Goal: Information Seeking & Learning: Learn about a topic

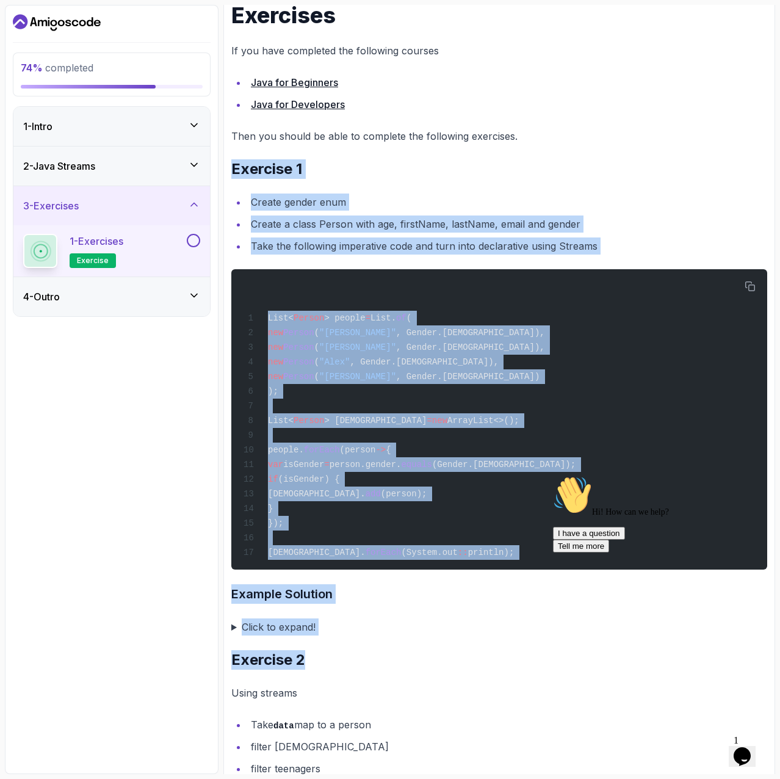
scroll to position [244, 0]
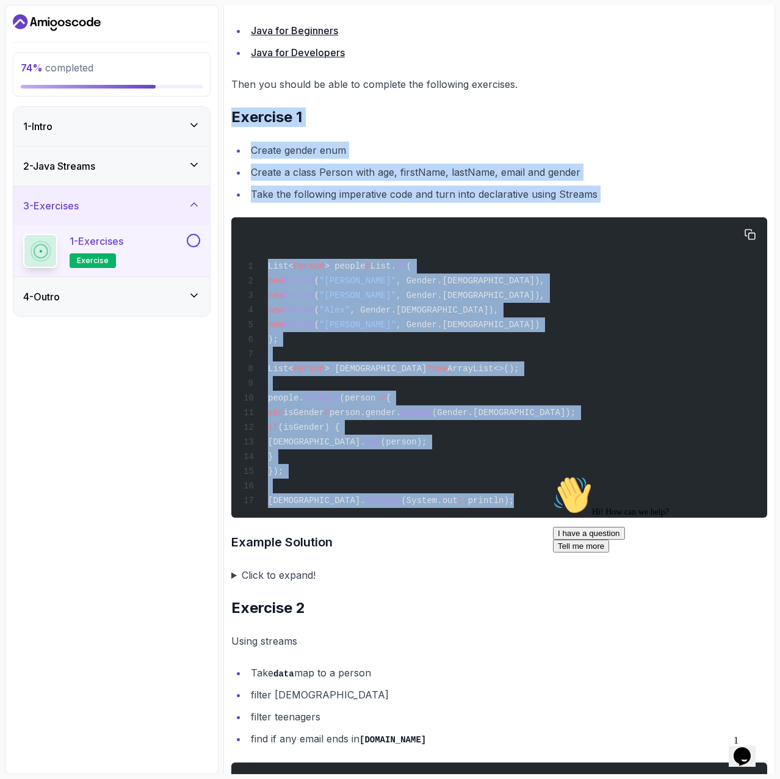
drag, startPoint x: 230, startPoint y: 357, endPoint x: 502, endPoint y: 511, distance: 312.7
click at [502, 511] on div "Exercise Support Any issues? Slides Slides not available Repo Designs Design no…" at bounding box center [499, 561] width 552 height 1394
copy div "Exercise 1 Create gender enum Create a class Person with age, firstName, lastNa…"
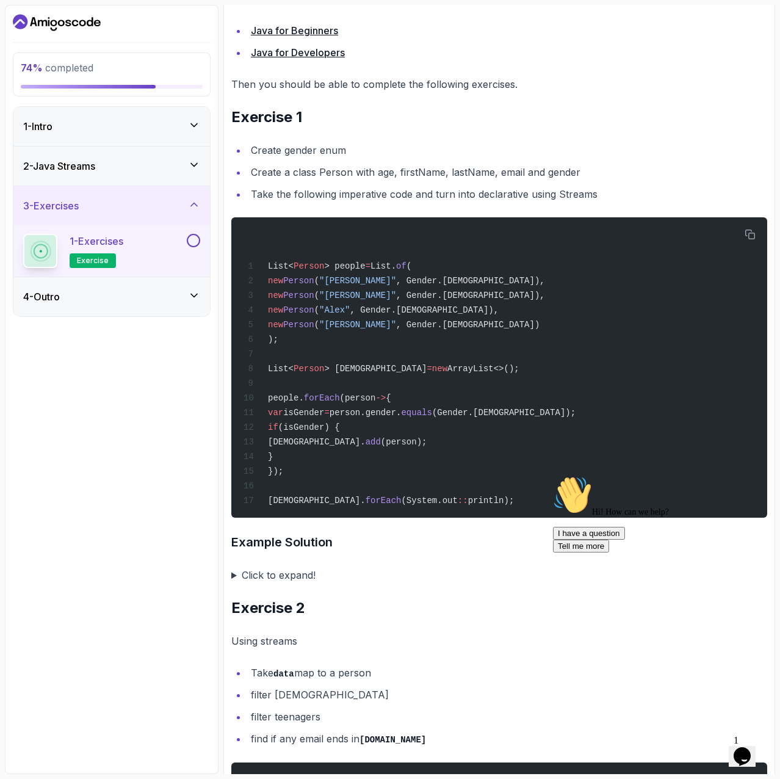
click at [231, 583] on summary "Click to expand!" at bounding box center [499, 574] width 536 height 17
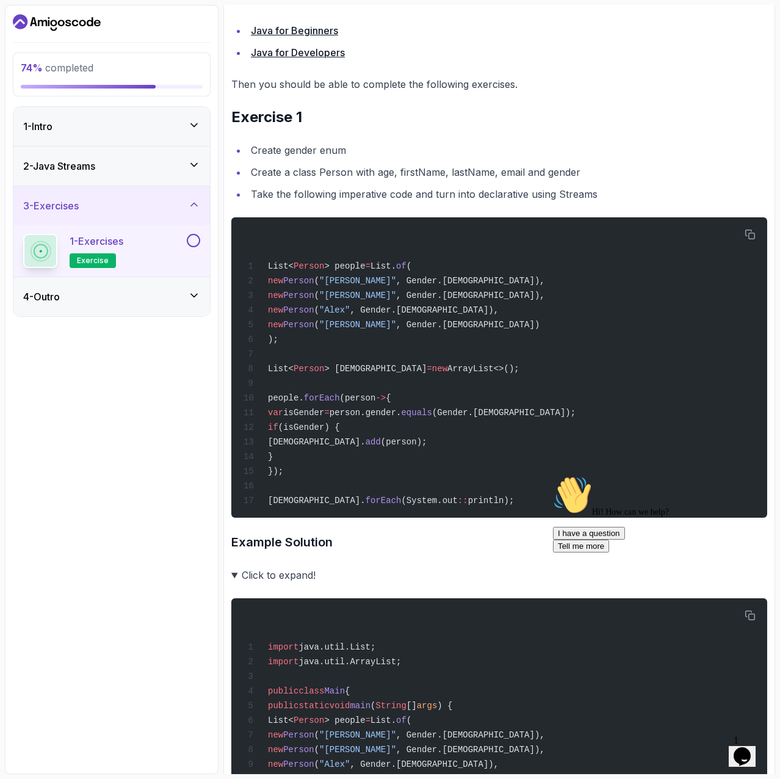
click at [231, 583] on summary "Click to expand!" at bounding box center [499, 574] width 536 height 17
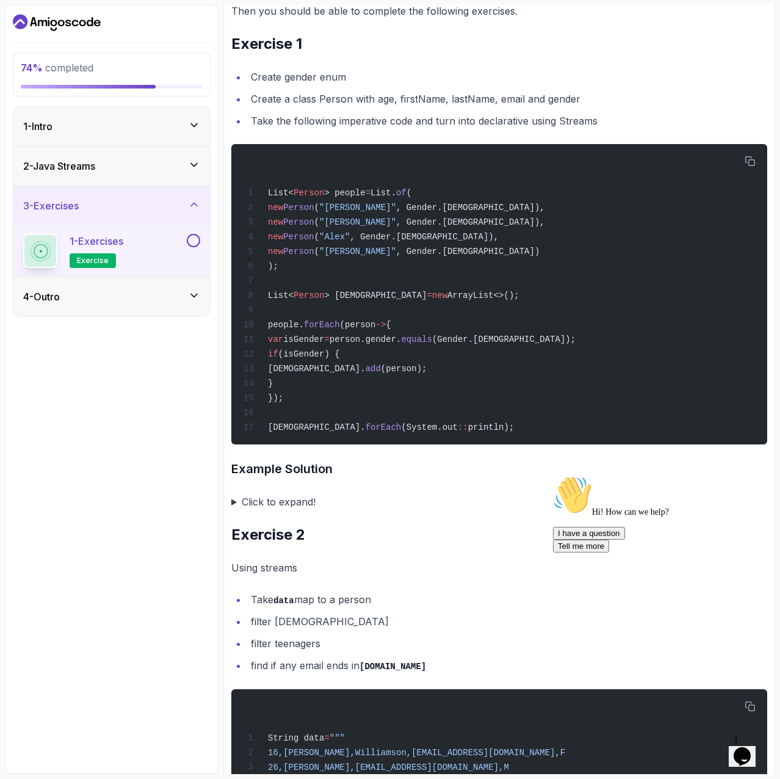
scroll to position [427, 0]
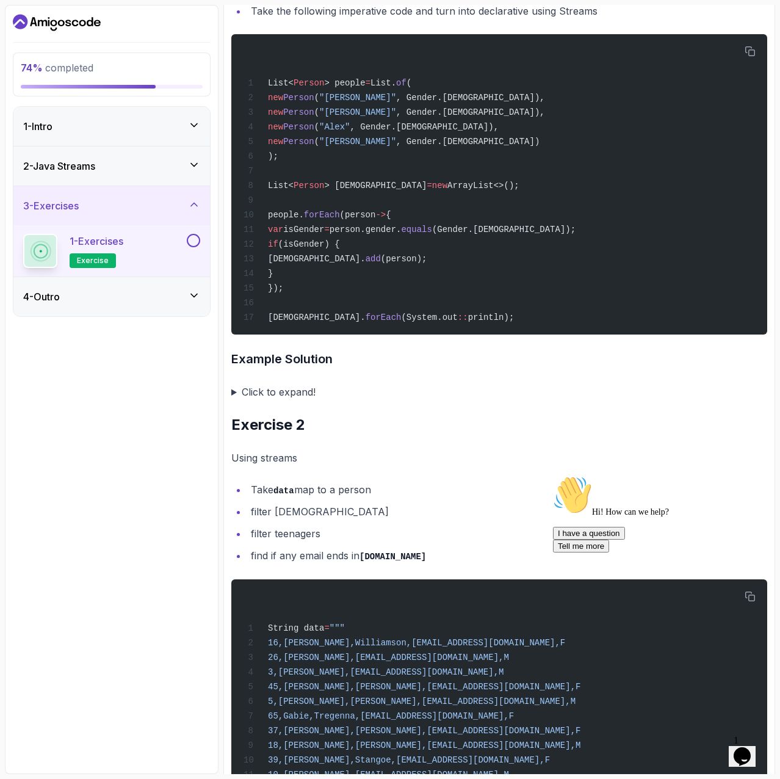
click at [236, 400] on summary "Click to expand!" at bounding box center [499, 391] width 536 height 17
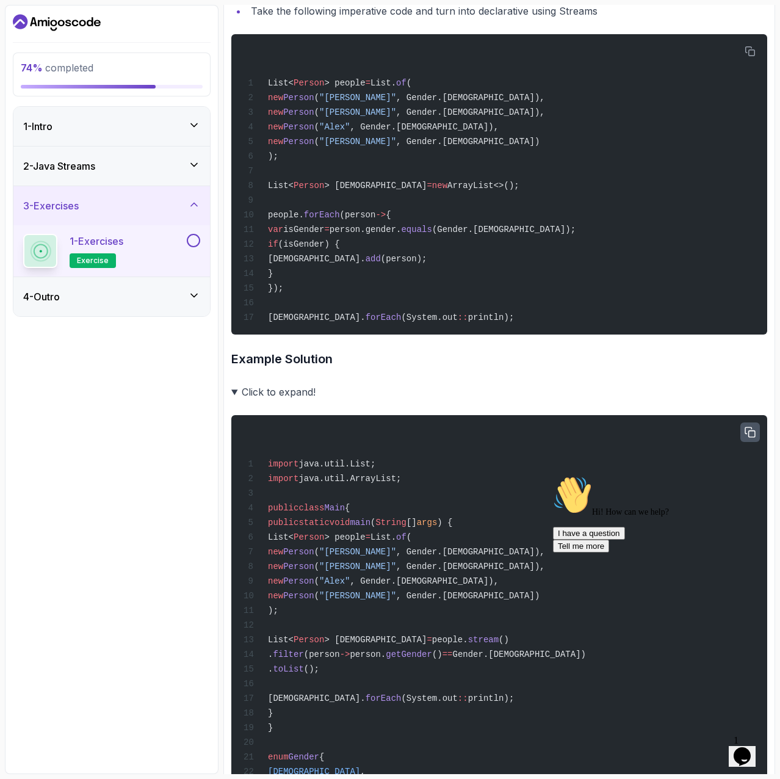
click at [751, 430] on button "button" at bounding box center [750, 432] width 20 height 20
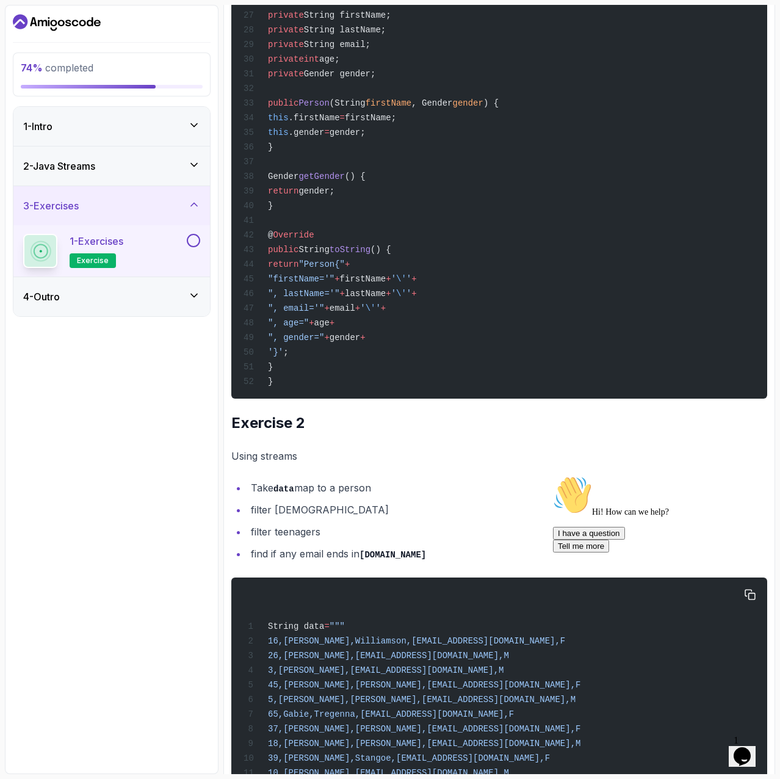
scroll to position [1343, 0]
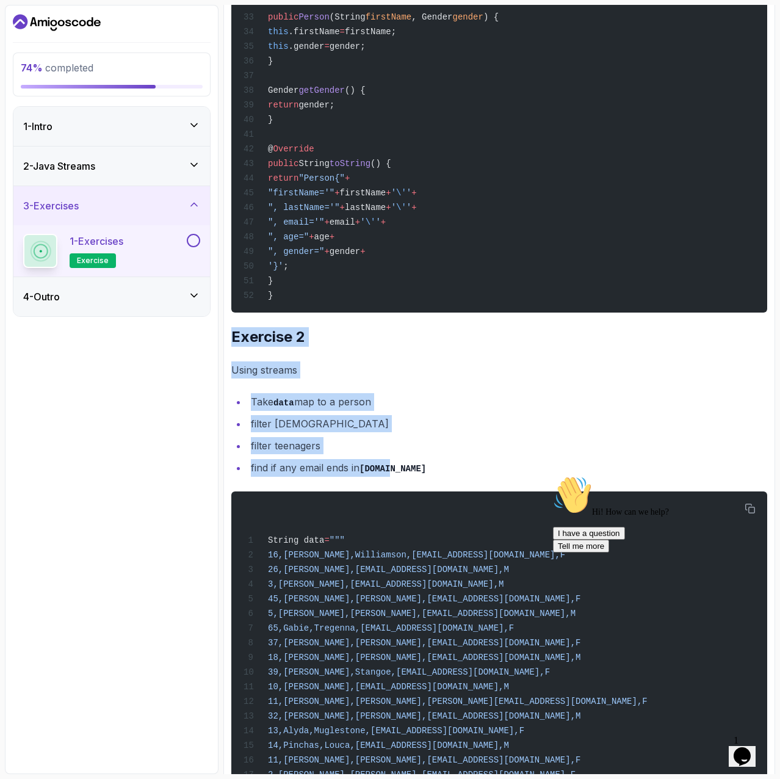
drag, startPoint x: 230, startPoint y: 366, endPoint x: 470, endPoint y: 490, distance: 270.8
copy div "Exercise 2 Using streams Take data map to a person filter females filter teenag…"
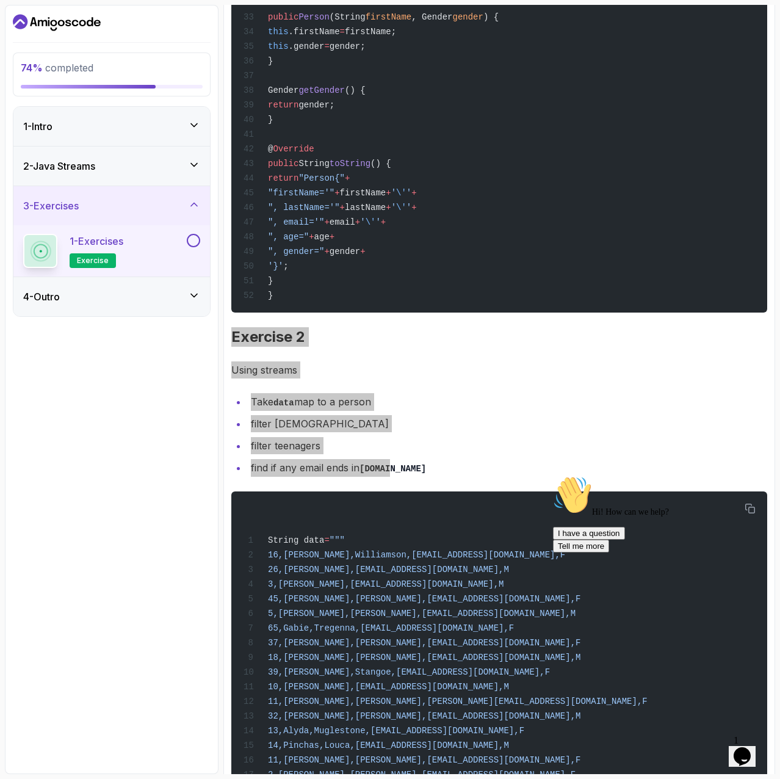
click at [752, 532] on div "Hi! How can we help? I have a question Tell me more" at bounding box center [663, 514] width 220 height 77
click at [751, 538] on div "Hi! How can we help? I have a question Tell me more" at bounding box center [663, 514] width 220 height 77
click at [553, 476] on icon "Chat attention grabber" at bounding box center [553, 476] width 0 height 0
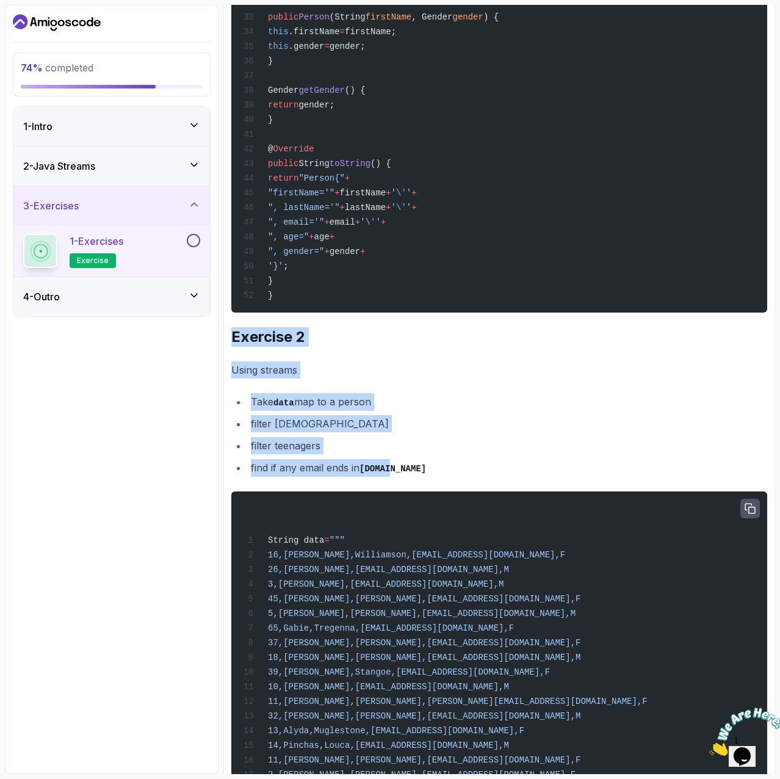
click at [753, 514] on icon "button" at bounding box center [750, 508] width 11 height 11
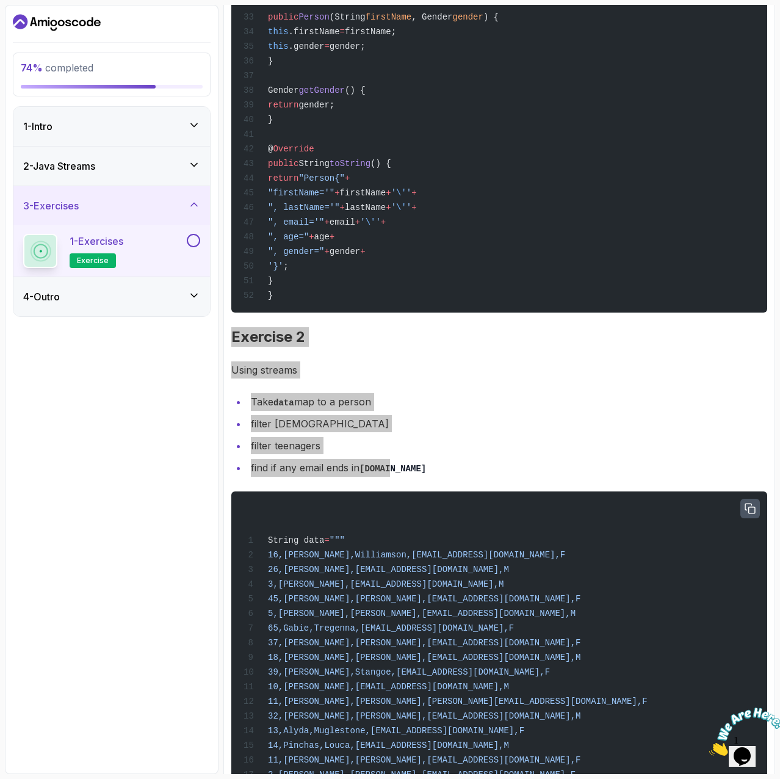
scroll to position [1592, 0]
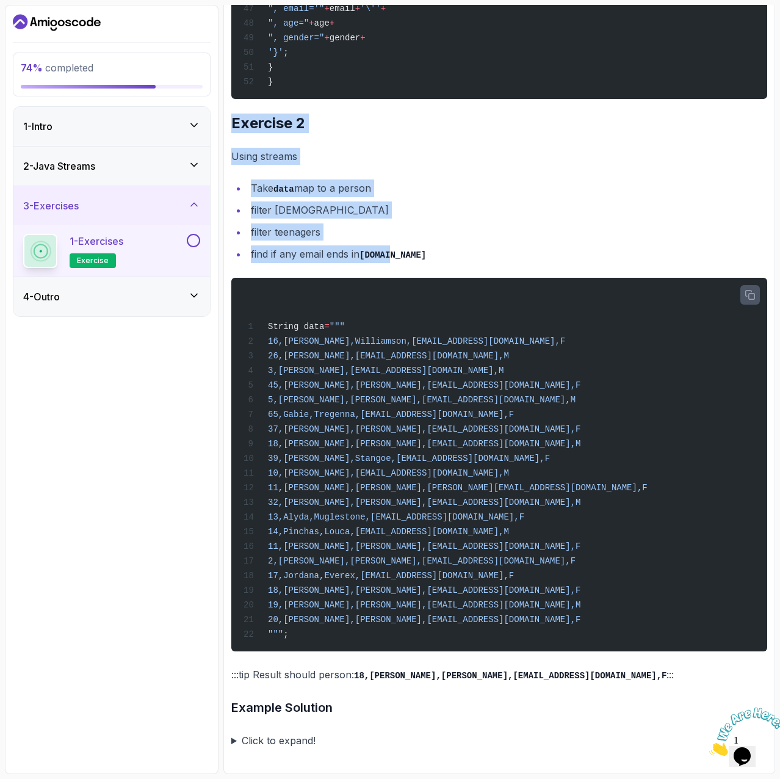
click at [445, 676] on code "18,Belle,Rother,brotherh@gov.uk,F" at bounding box center [510, 676] width 313 height 10
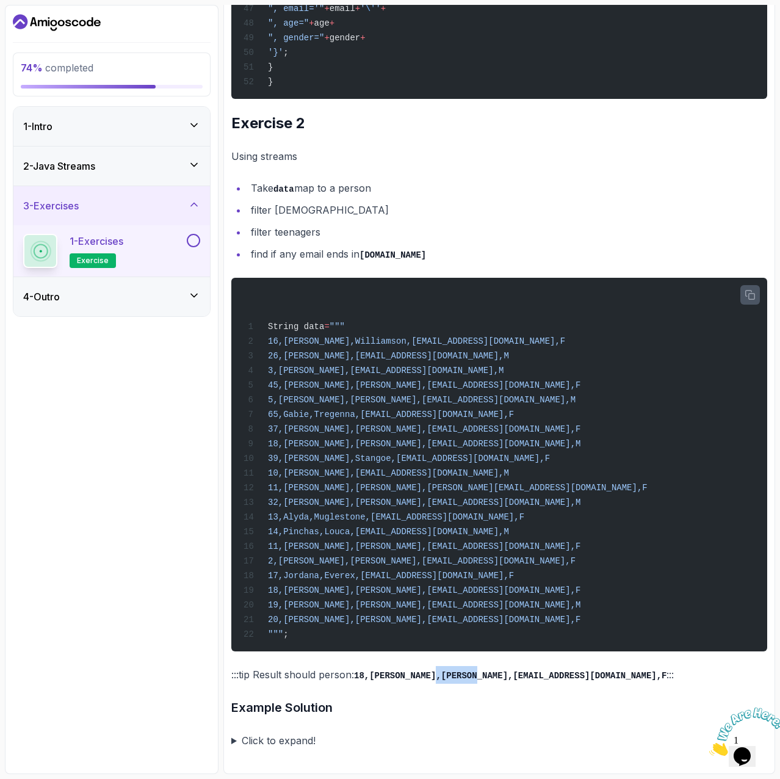
click at [444, 676] on code "18,Belle,Rother,brotherh@gov.uk,F" at bounding box center [510, 676] width 313 height 10
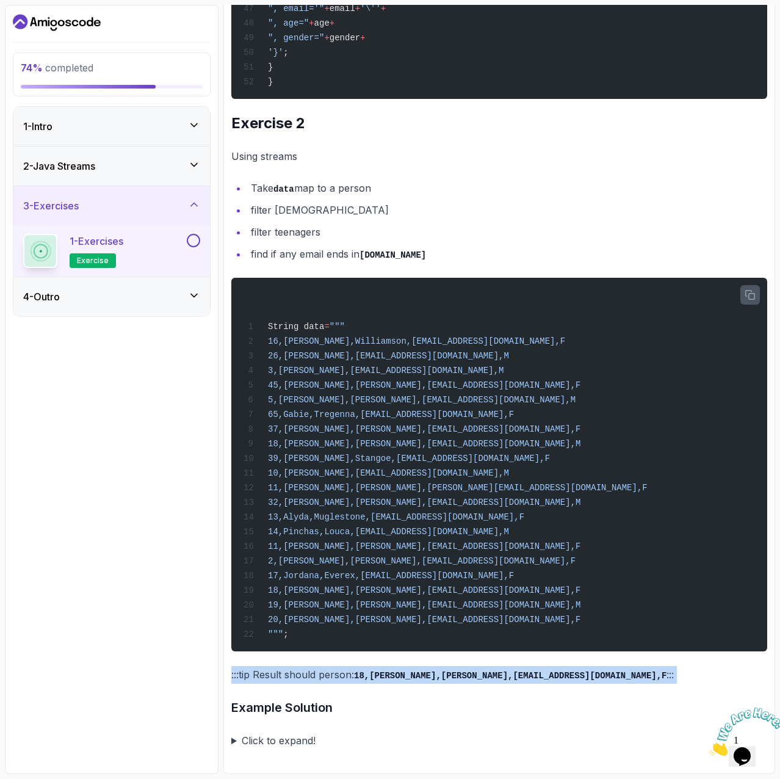
click at [444, 676] on code "18,Belle,Rother,brotherh@gov.uk,F" at bounding box center [510, 676] width 313 height 10
copy div ":::tip Result should person: 18,Belle,Rother,brotherh@gov.uk,F :::"
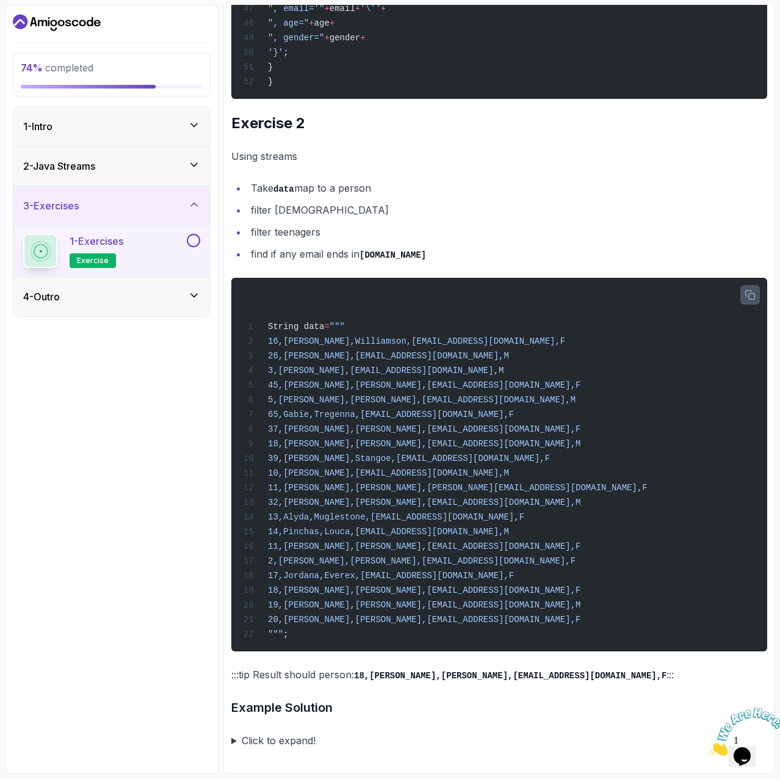
click at [236, 739] on summary "Click to expand!" at bounding box center [499, 740] width 536 height 17
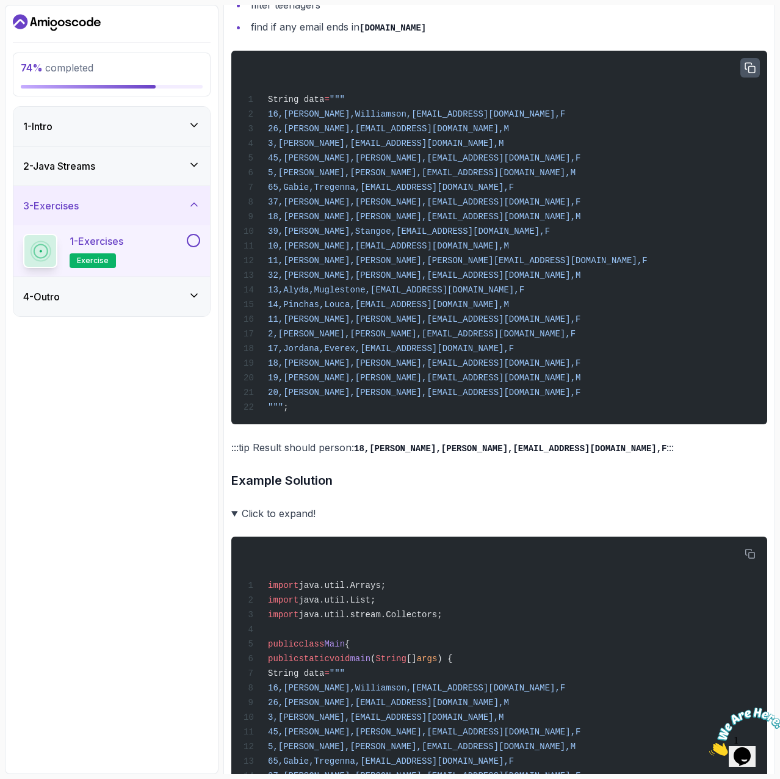
scroll to position [1897, 0]
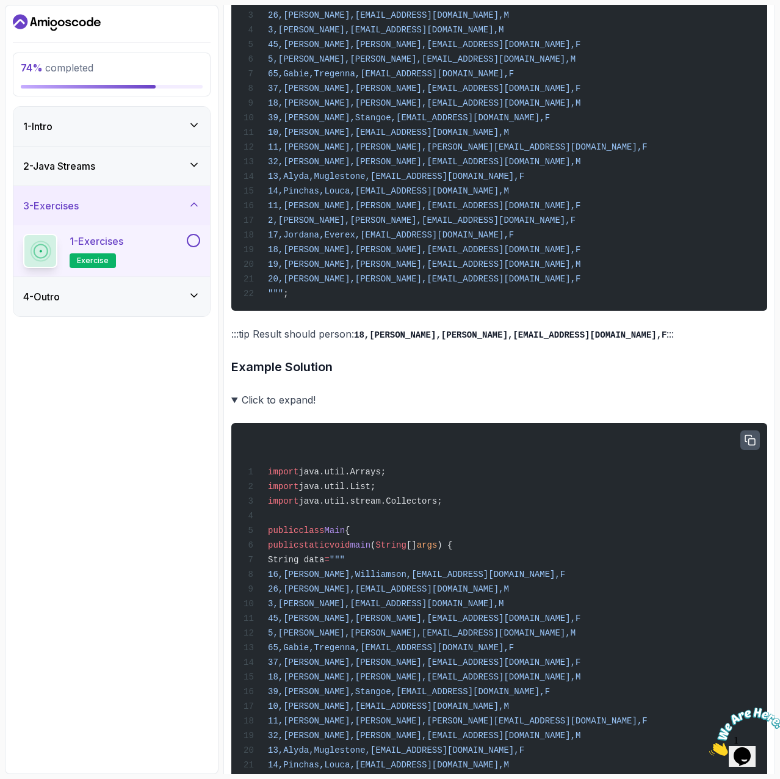
click at [747, 446] on icon "button" at bounding box center [750, 440] width 11 height 11
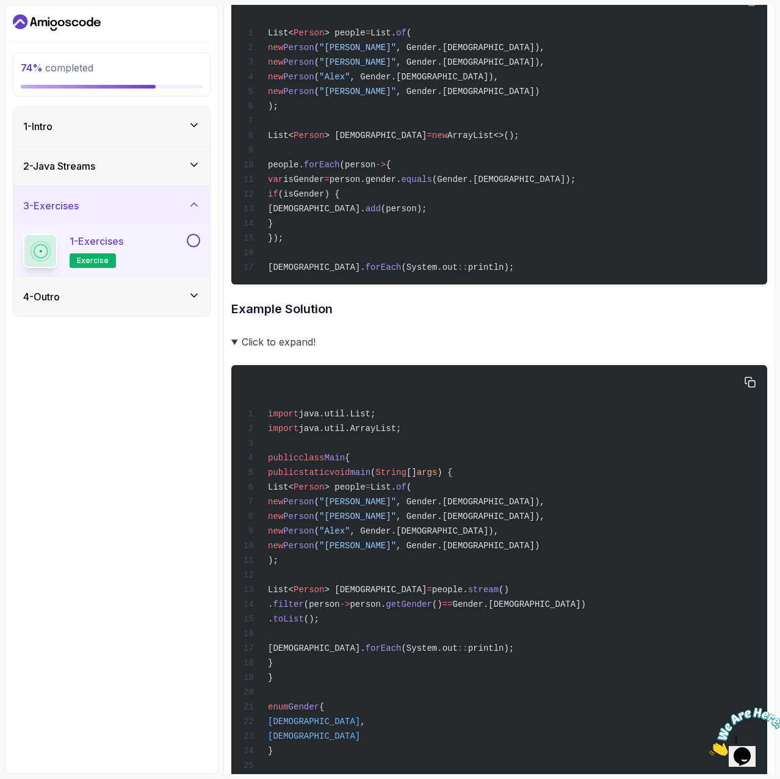
scroll to position [352, 0]
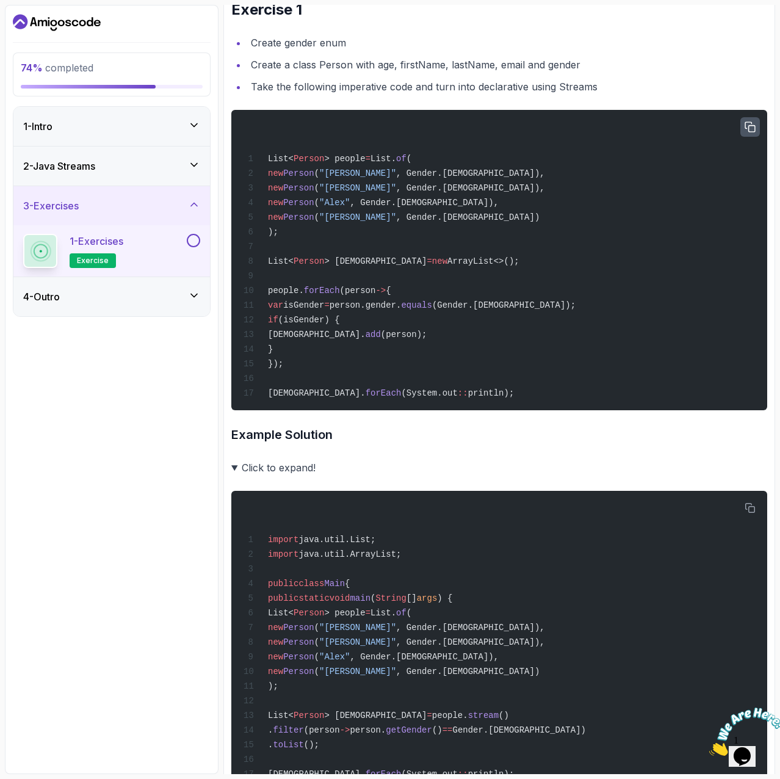
click at [747, 120] on button "button" at bounding box center [750, 127] width 20 height 20
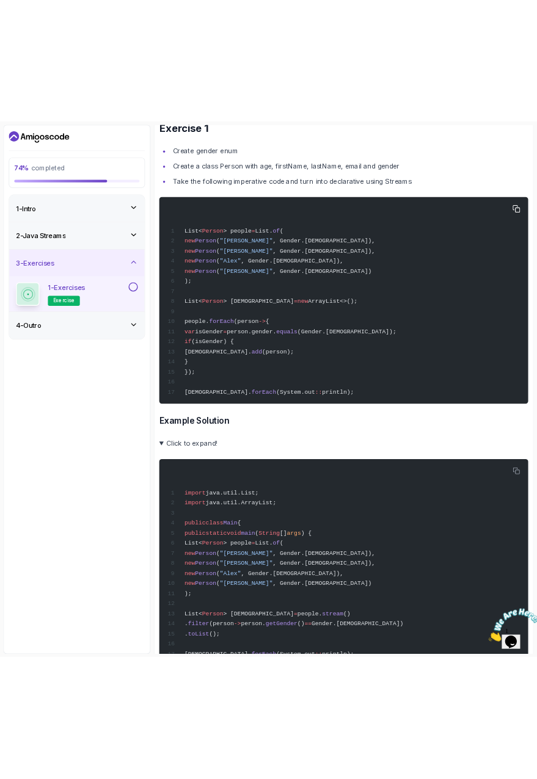
scroll to position [230, 0]
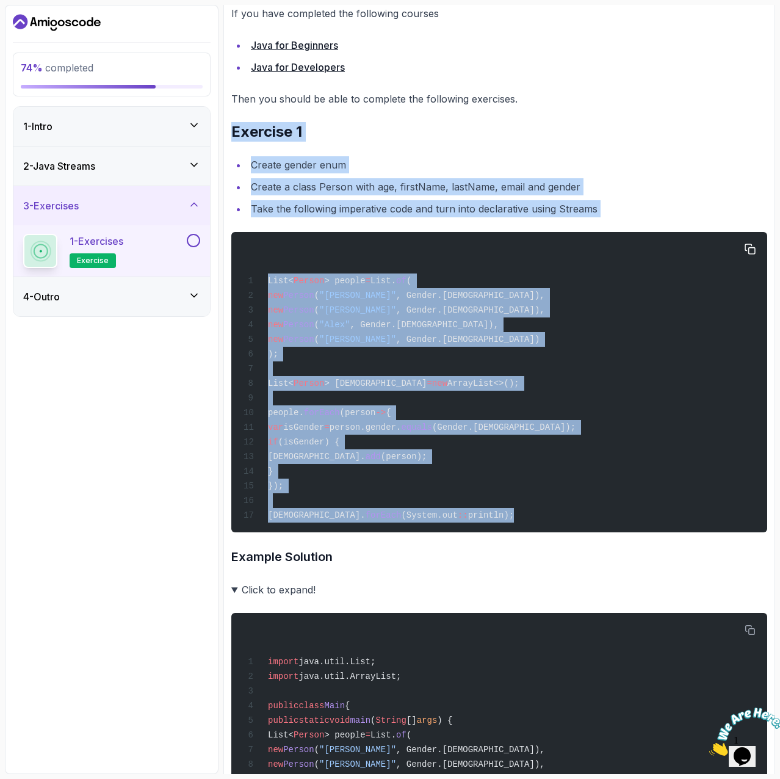
drag, startPoint x: 229, startPoint y: 130, endPoint x: 468, endPoint y: 521, distance: 458.1
copy div "Exercise 1 Create gender enum Create a class Person with age, firstName, lastNa…"
click at [490, 202] on li "Take the following imperative code and turn into declarative using Streams" at bounding box center [507, 208] width 520 height 17
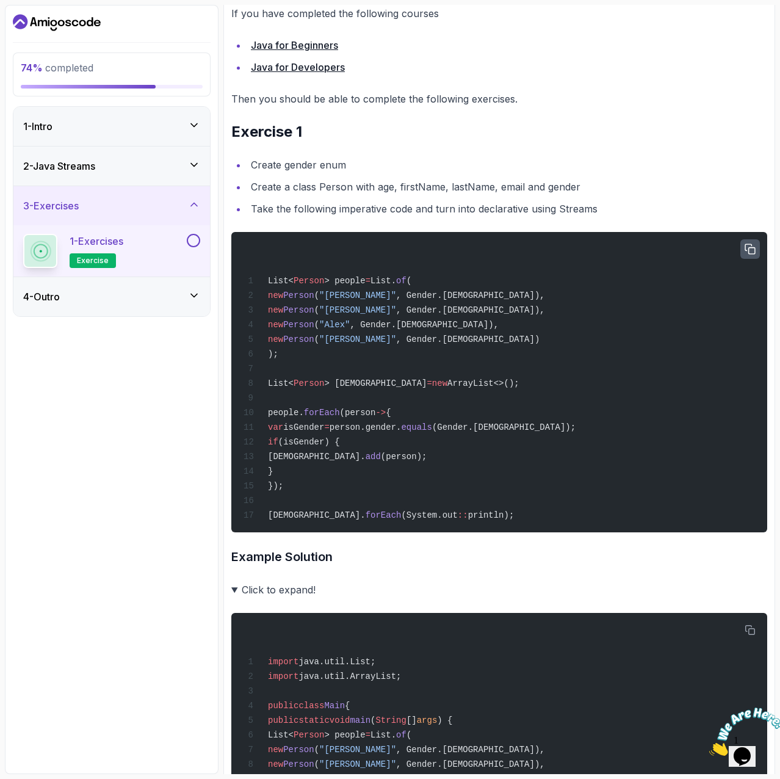
click at [751, 248] on icon "button" at bounding box center [750, 249] width 11 height 11
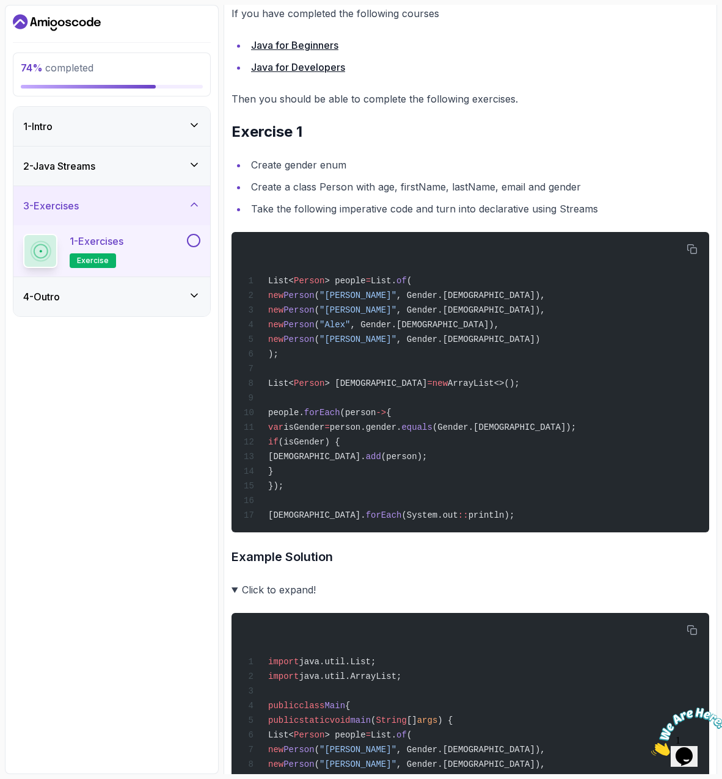
click at [144, 298] on div "4 - Outro" at bounding box center [111, 296] width 177 height 15
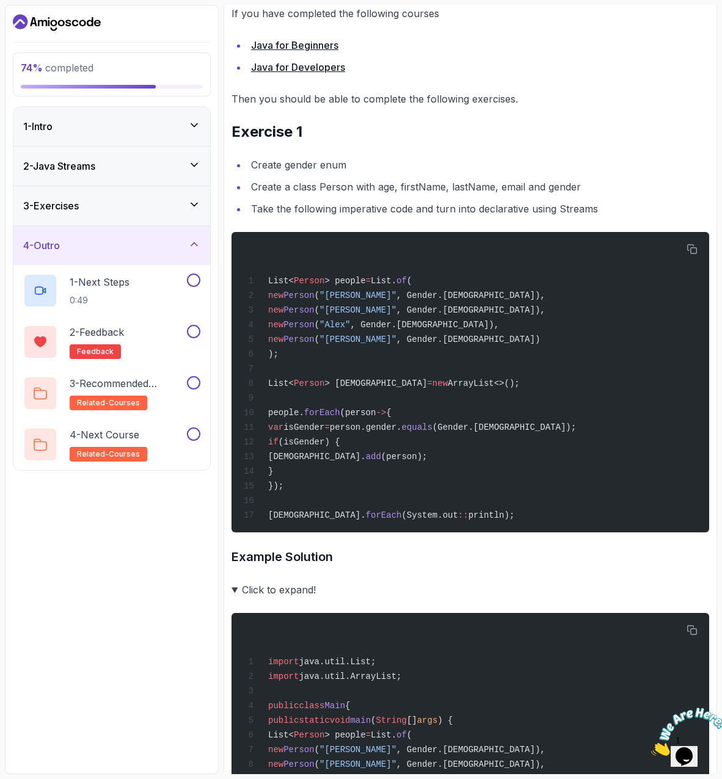
click at [156, 204] on div "3 - Exercises" at bounding box center [111, 205] width 177 height 15
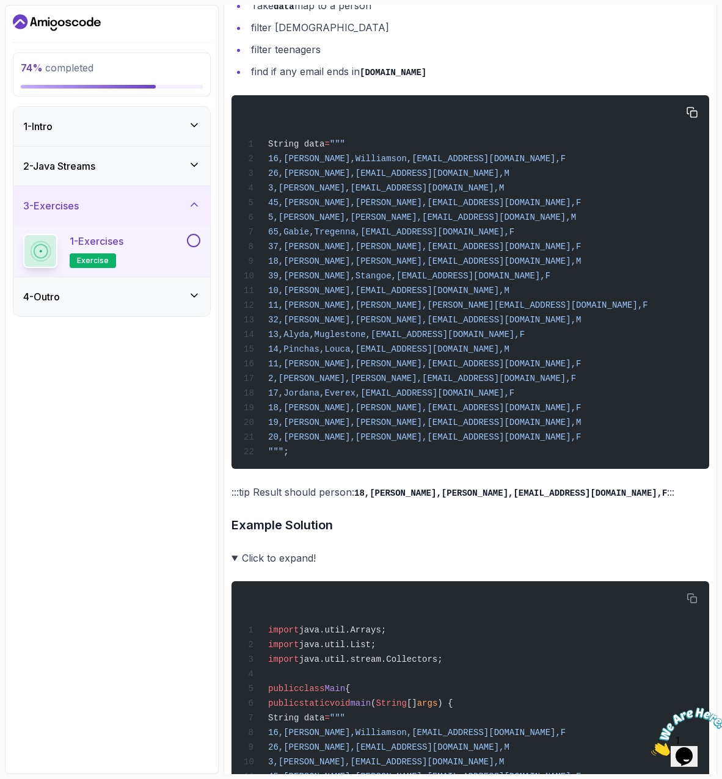
scroll to position [1633, 0]
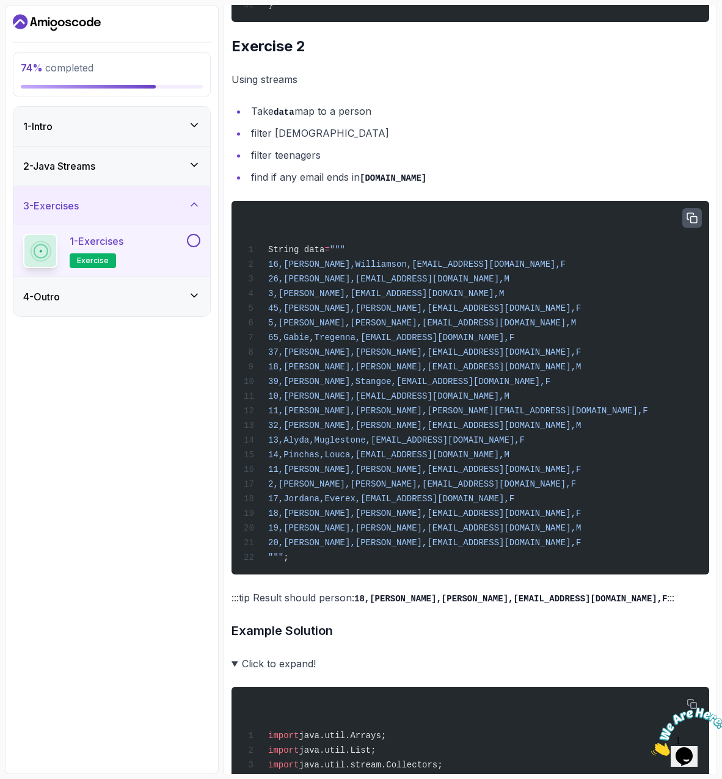
click at [682, 228] on button "button" at bounding box center [692, 218] width 20 height 20
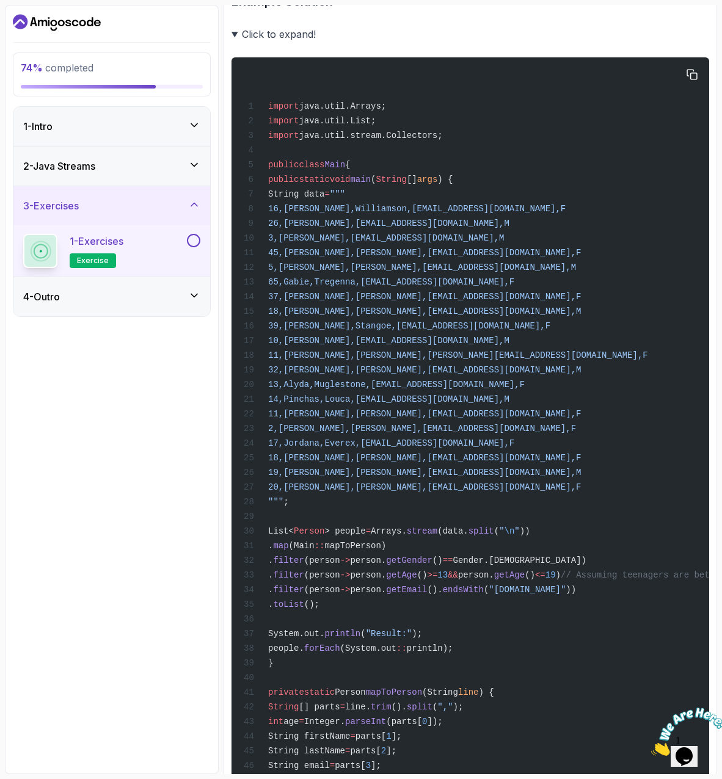
scroll to position [2244, 0]
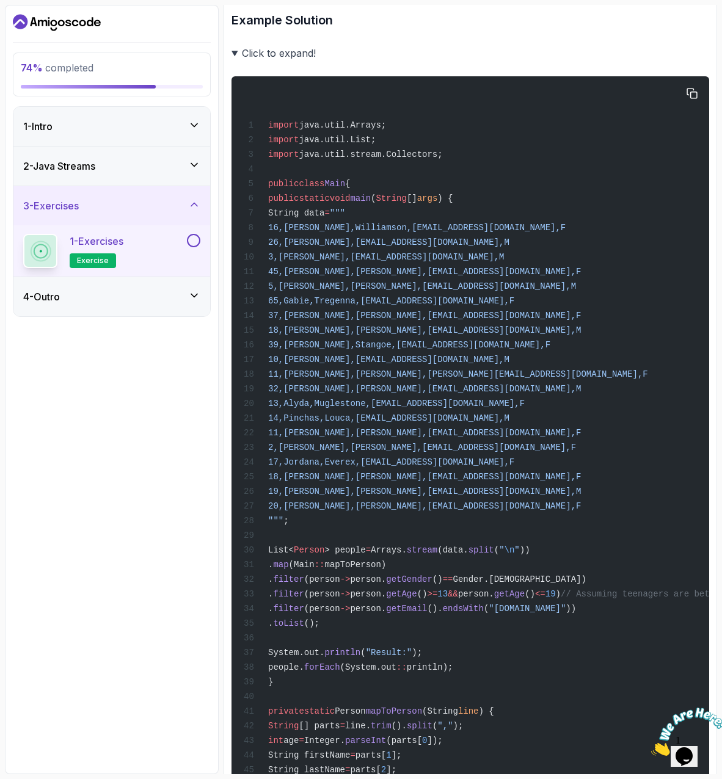
click at [447, 306] on div "import java.util.Arrays; import java.util.List; import java.util.stream.Collect…" at bounding box center [470, 761] width 458 height 1355
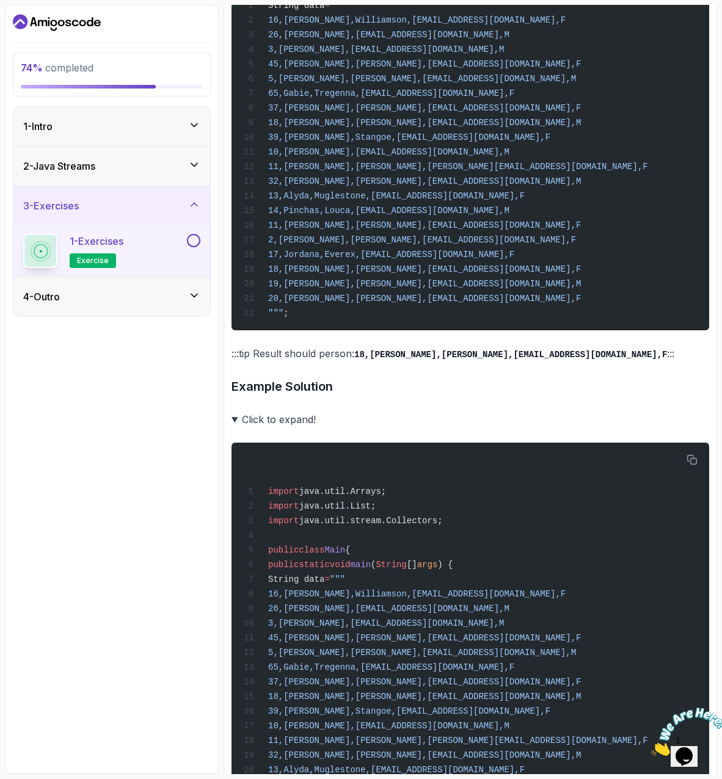
scroll to position [1695, 0]
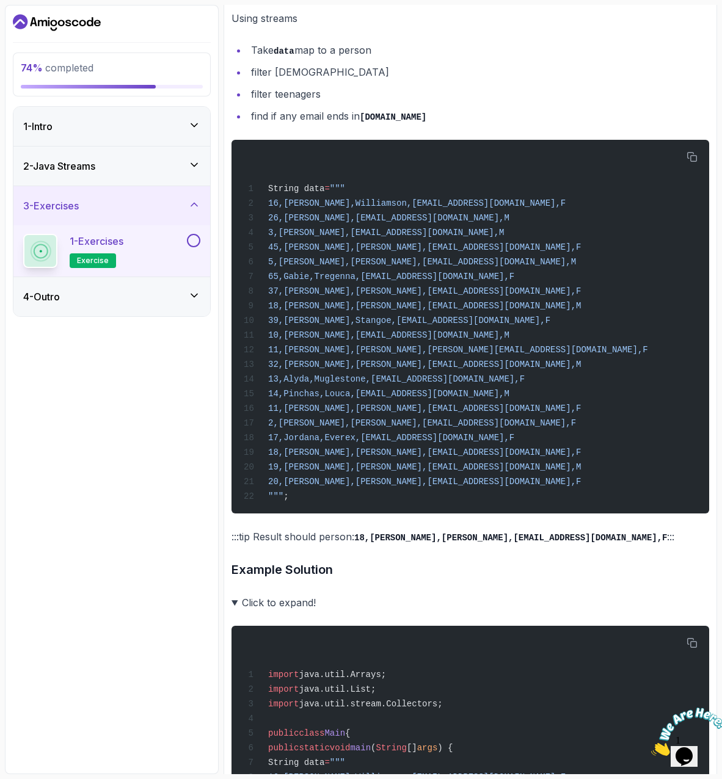
drag, startPoint x: 530, startPoint y: 576, endPoint x: 225, endPoint y: 21, distance: 633.8
click at [225, 21] on div "Exercise Support Any issues? Slides Slides not available Repo Designs Design no…" at bounding box center [469, 224] width 493 height 3621
copy div "Exercise 2 Using streams Take data map to a person filter females filter teenag…"
click at [496, 579] on h3 "Example Solution" at bounding box center [469, 570] width 477 height 20
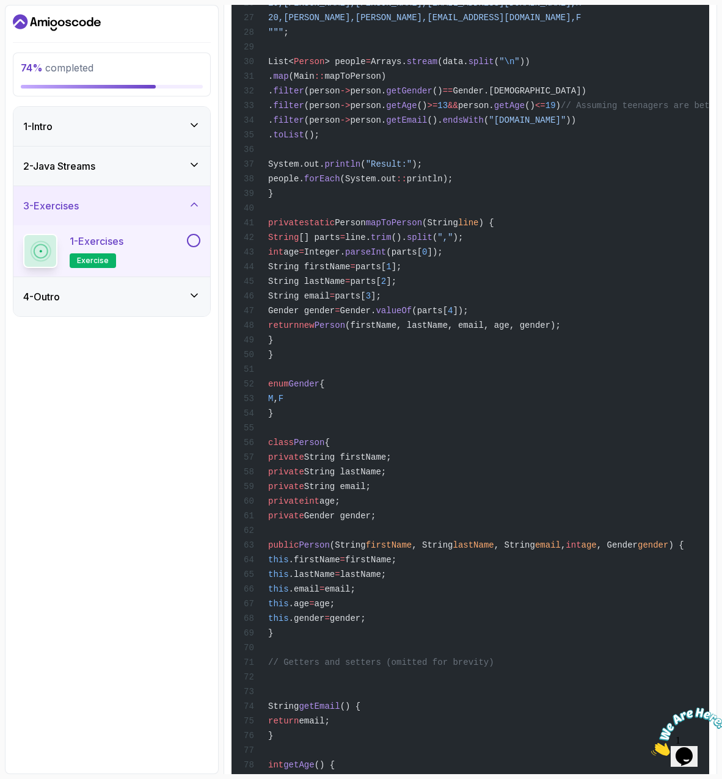
scroll to position [2915, 0]
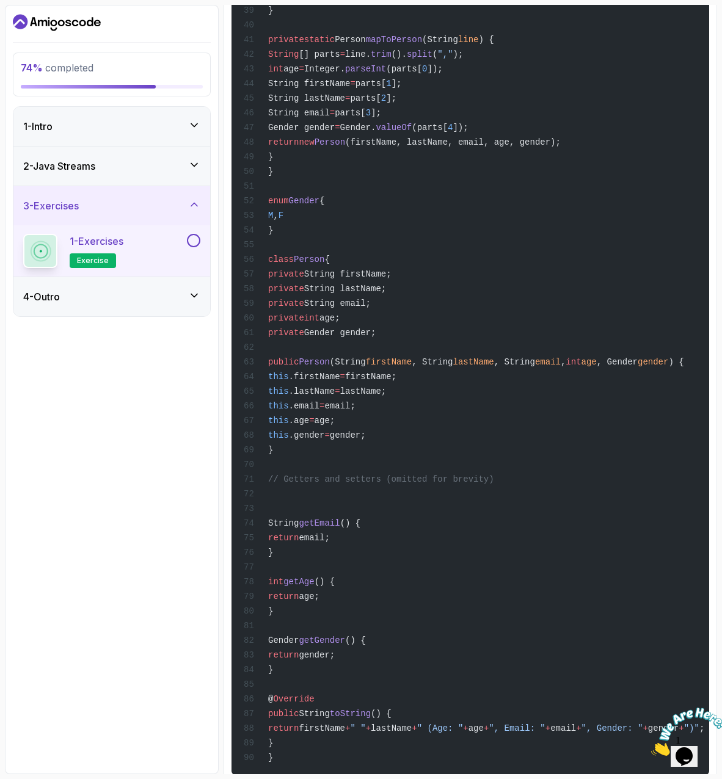
drag, startPoint x: 408, startPoint y: 502, endPoint x: 248, endPoint y: 435, distance: 173.7
click at [248, 435] on div "import java.util.Arrays; import java.util.List; import java.util.stream.Collect…" at bounding box center [470, 89] width 458 height 1355
copy code "this .firstName = firstName; this .lastName = lastName; this .email = email; th…"
click at [470, 519] on div "import java.util.Arrays; import java.util.List; import java.util.stream.Collect…" at bounding box center [470, 89] width 458 height 1355
click at [416, 484] on span "// Getters and setters (omitted for brevity)" at bounding box center [381, 479] width 226 height 10
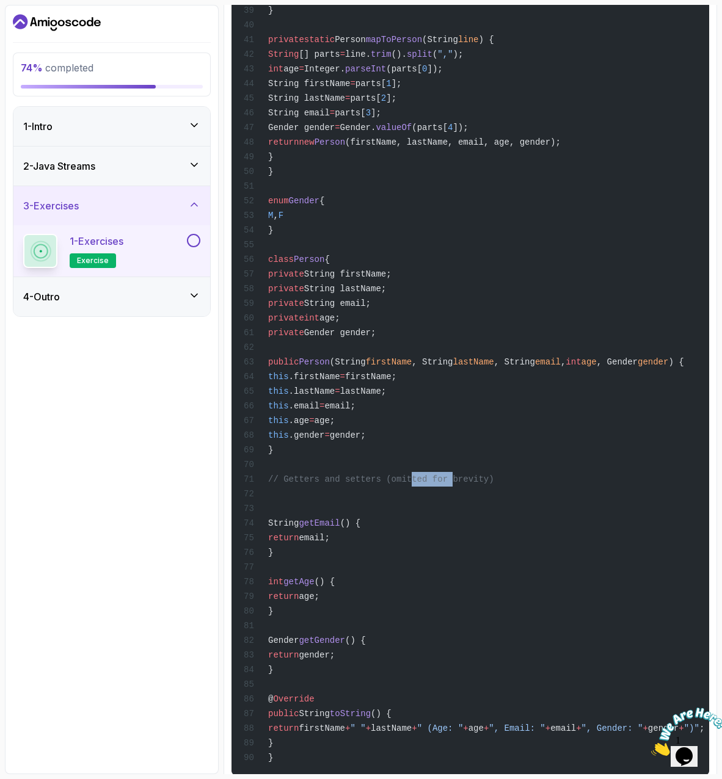
click at [416, 484] on span "// Getters and setters (omitted for brevity)" at bounding box center [381, 479] width 226 height 10
click at [408, 549] on div at bounding box center [408, 549] width 0 height 0
click at [460, 550] on div "import java.util.Arrays; import java.util.List; import java.util.stream.Collect…" at bounding box center [470, 89] width 458 height 1355
drag, startPoint x: 489, startPoint y: 544, endPoint x: 399, endPoint y: 544, distance: 89.7
click at [399, 484] on span "// Getters and setters (omitted for brevity)" at bounding box center [381, 479] width 226 height 10
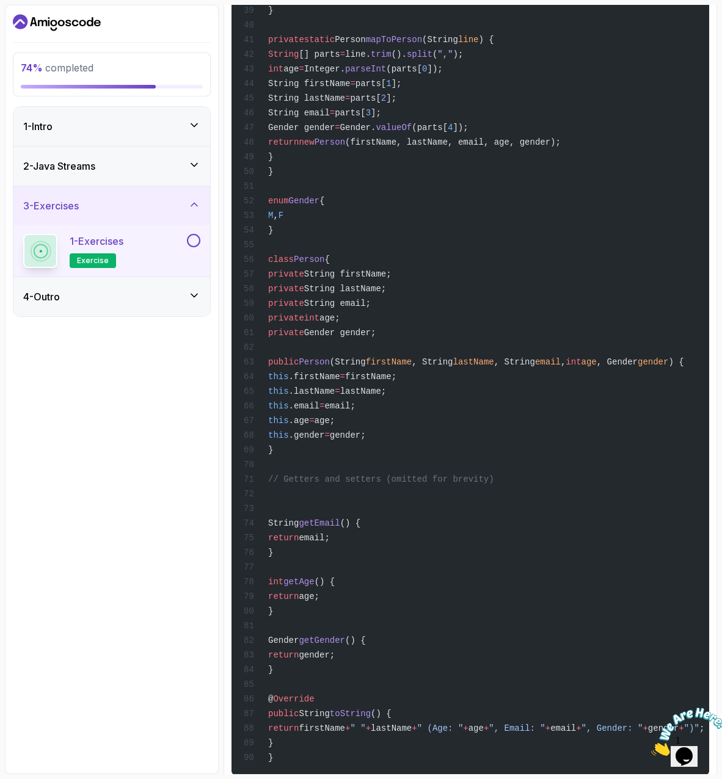
click at [391, 522] on div at bounding box center [391, 522] width 0 height 0
click at [481, 584] on div "import java.util.Arrays; import java.util.List; import java.util.stream.Collect…" at bounding box center [470, 89] width 458 height 1355
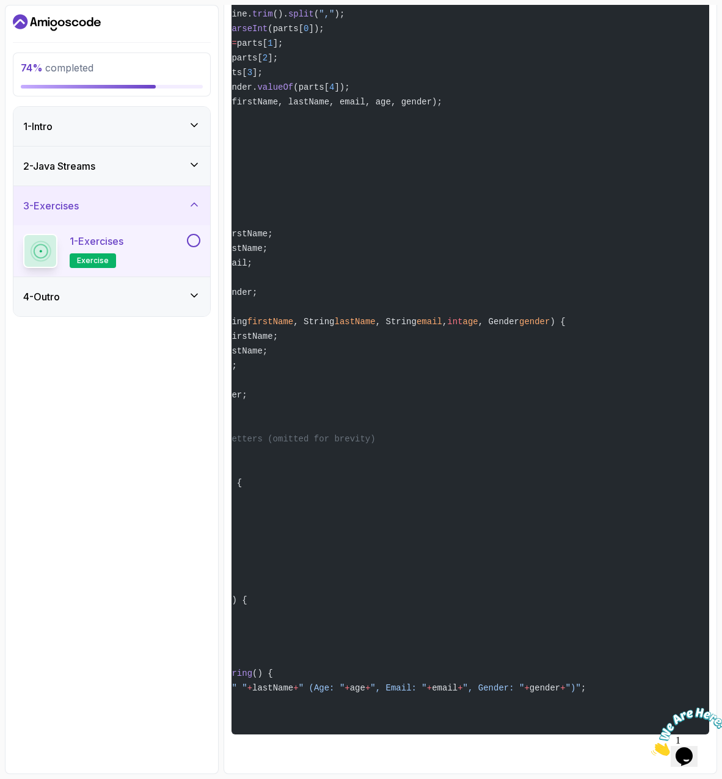
scroll to position [0, 0]
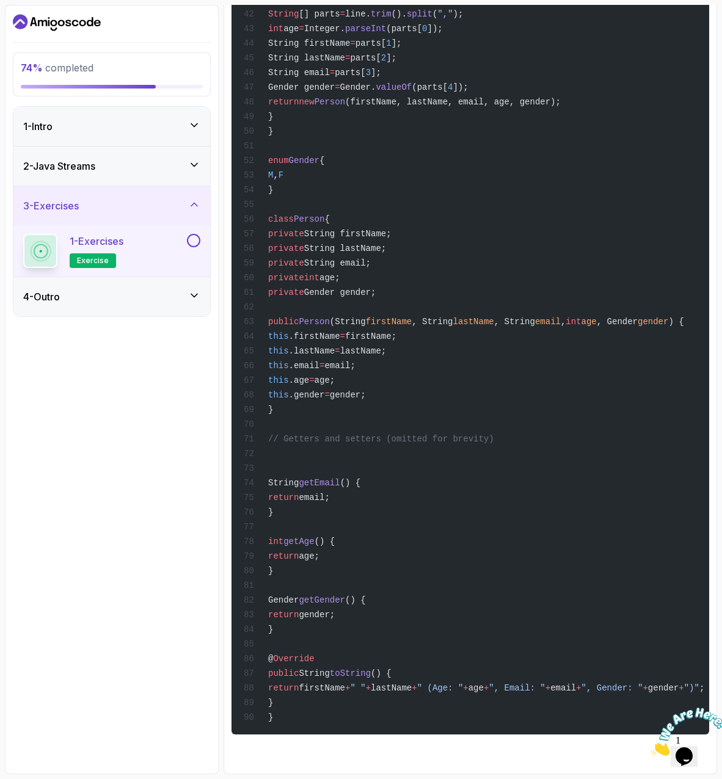
drag, startPoint x: 297, startPoint y: 693, endPoint x: 242, endPoint y: 466, distance: 233.0
click at [242, 466] on div "import java.util.Arrays; import java.util.List; import java.util.stream.Collect…" at bounding box center [470, 49] width 458 height 1355
copy code "String getEmail () { return email; } int getAge () { return age; } Gender getGe…"
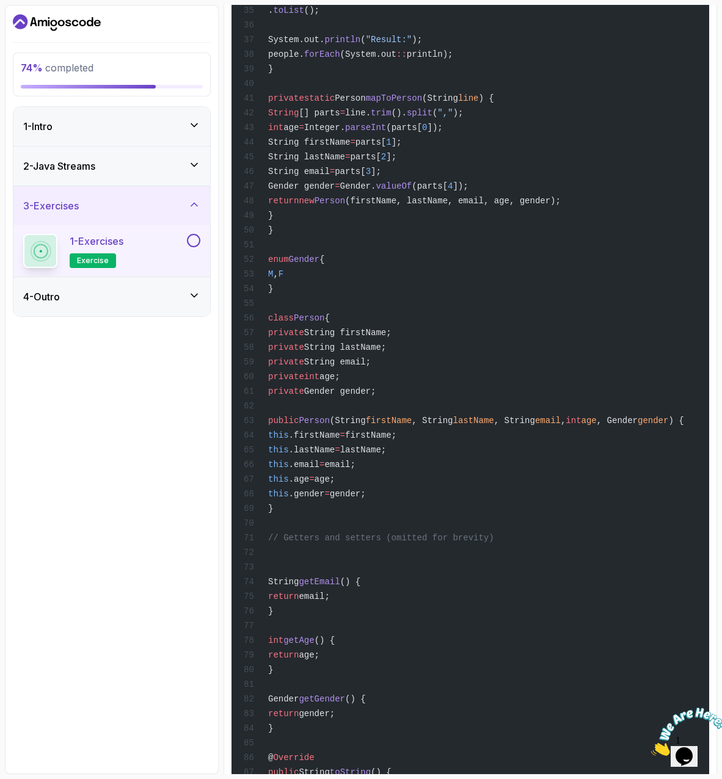
scroll to position [2732, 0]
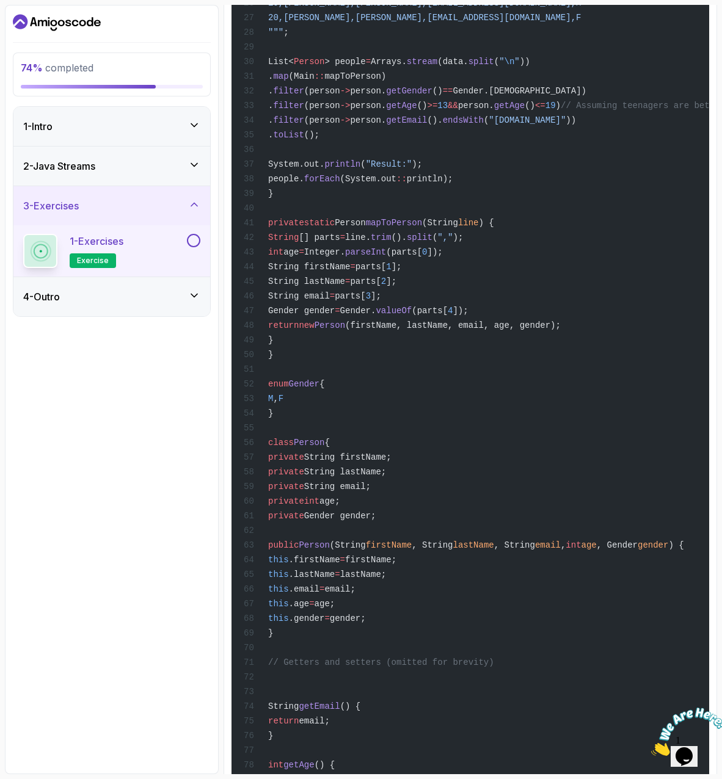
drag, startPoint x: 300, startPoint y: 401, endPoint x: 250, endPoint y: 277, distance: 134.2
click at [250, 277] on div "import java.util.Arrays; import java.util.List; import java.util.stream.Collect…" at bounding box center [470, 272] width 458 height 1355
copy code "private static Person mapToPerson (String line ) { String [] parts = line. trim…"
click at [425, 432] on div "import java.util.Arrays; import java.util.List; import java.util.stream.Collect…" at bounding box center [470, 272] width 458 height 1355
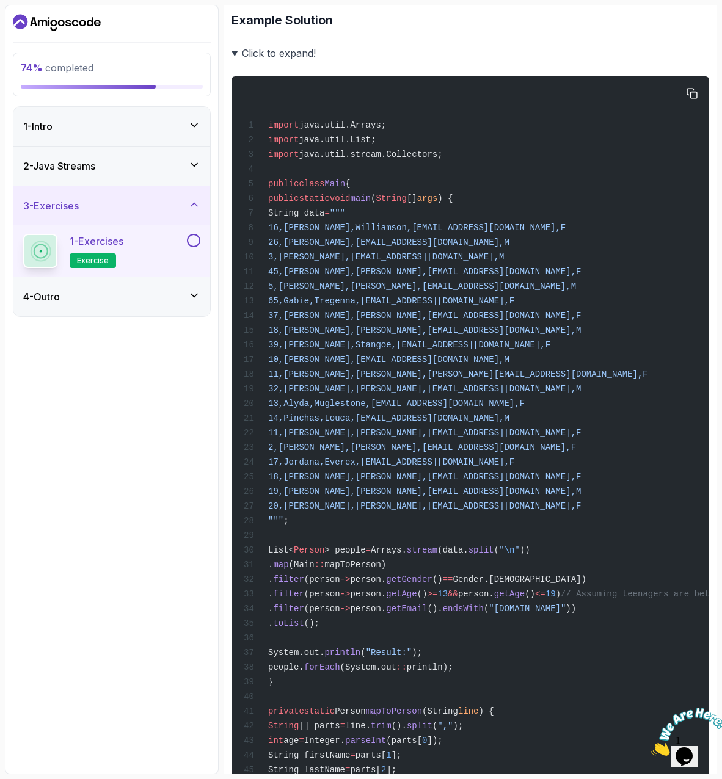
scroll to position [2549, 0]
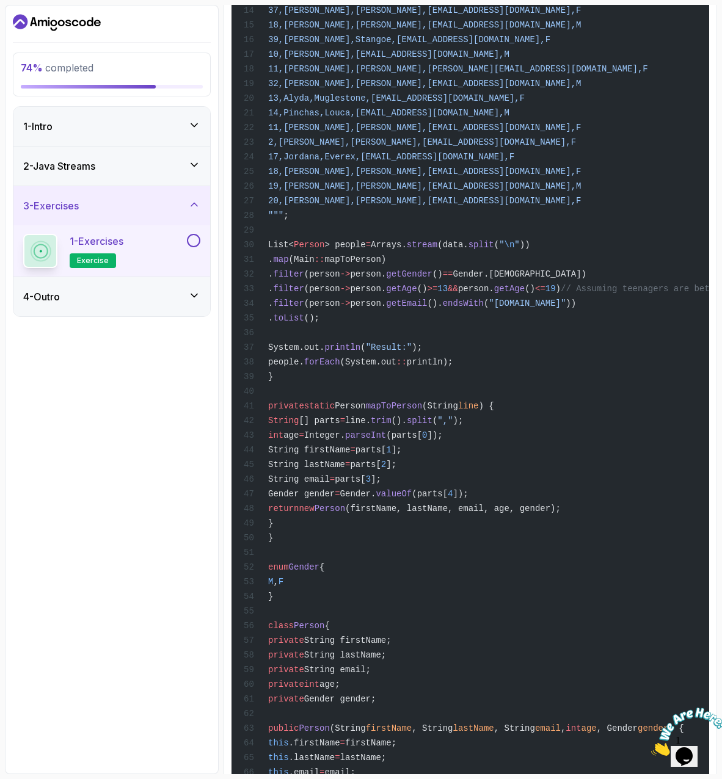
click at [554, 494] on div "import java.util.Arrays; import java.util.List; import java.util.stream.Collect…" at bounding box center [470, 455] width 458 height 1355
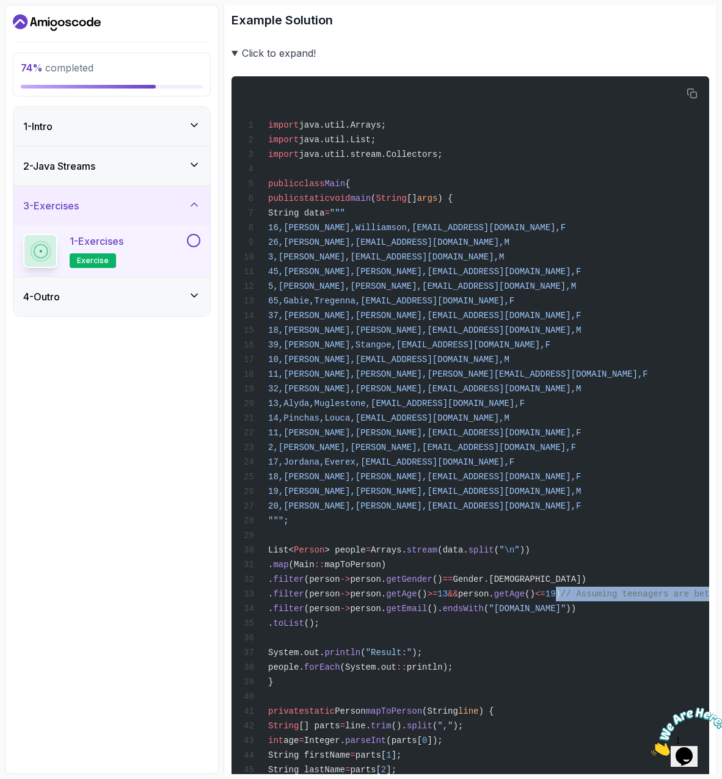
scroll to position [0, 193]
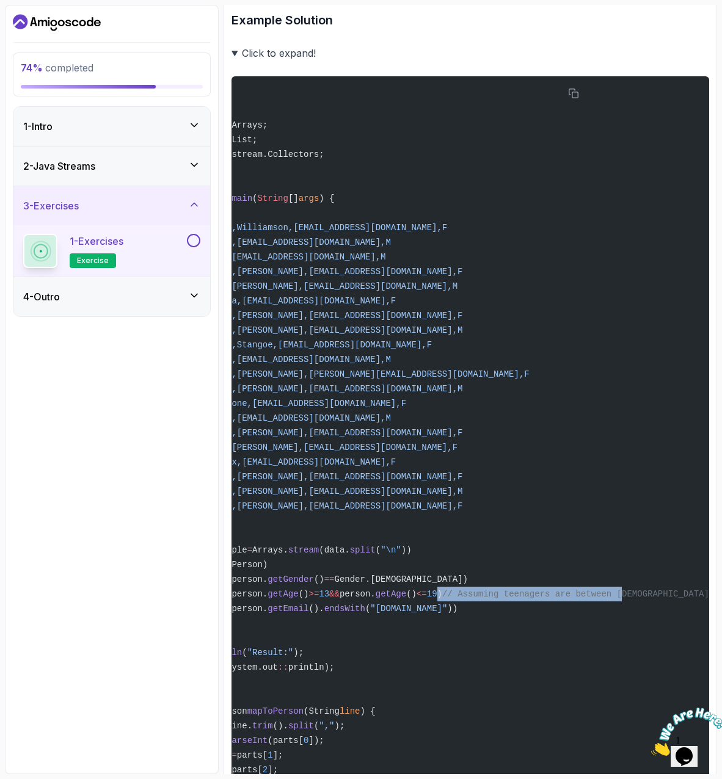
drag, startPoint x: 646, startPoint y: 643, endPoint x: 748, endPoint y: 634, distance: 102.3
click at [722, 634] on html "74 % completed 1 - Intro 2 - Java Streams 3 - Exercises 1 - Exercises exercise …" at bounding box center [361, 389] width 722 height 779
click at [588, 599] on span "// Assuming teenagers are between 13 and 19 years old" at bounding box center [575, 594] width 267 height 10
drag, startPoint x: 592, startPoint y: 642, endPoint x: 645, endPoint y: 638, distance: 53.2
click at [722, 642] on html "74 % completed 1 - Intro 2 - Java Streams 3 - Exercises 1 - Exercises exercise …" at bounding box center [361, 389] width 722 height 779
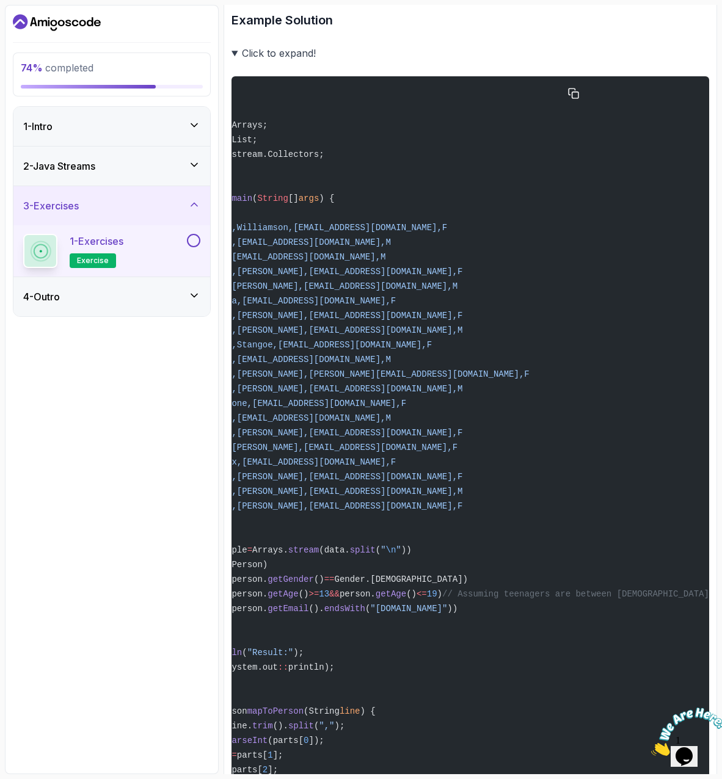
click at [613, 599] on span "// Assuming teenagers are between 13 and 19 years old" at bounding box center [575, 594] width 267 height 10
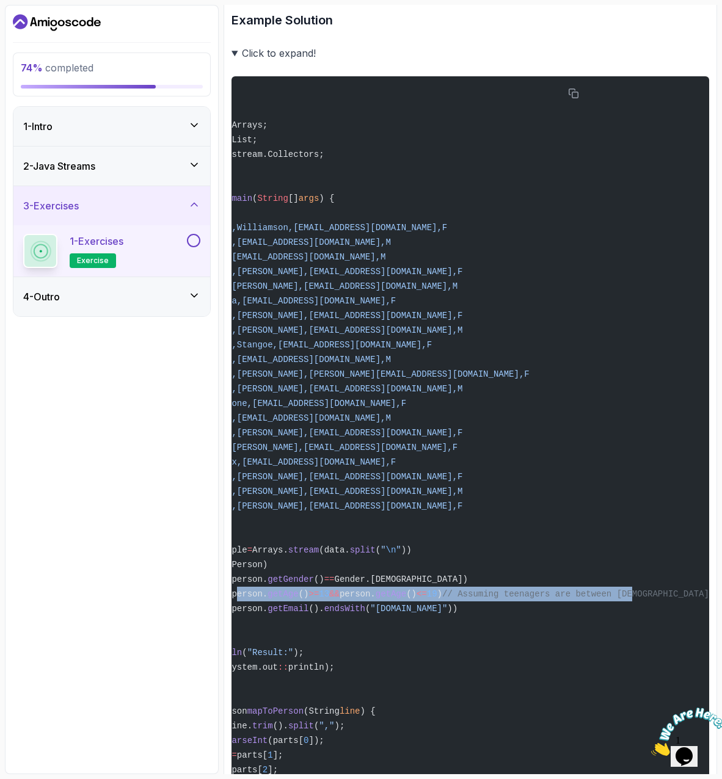
scroll to position [0, 0]
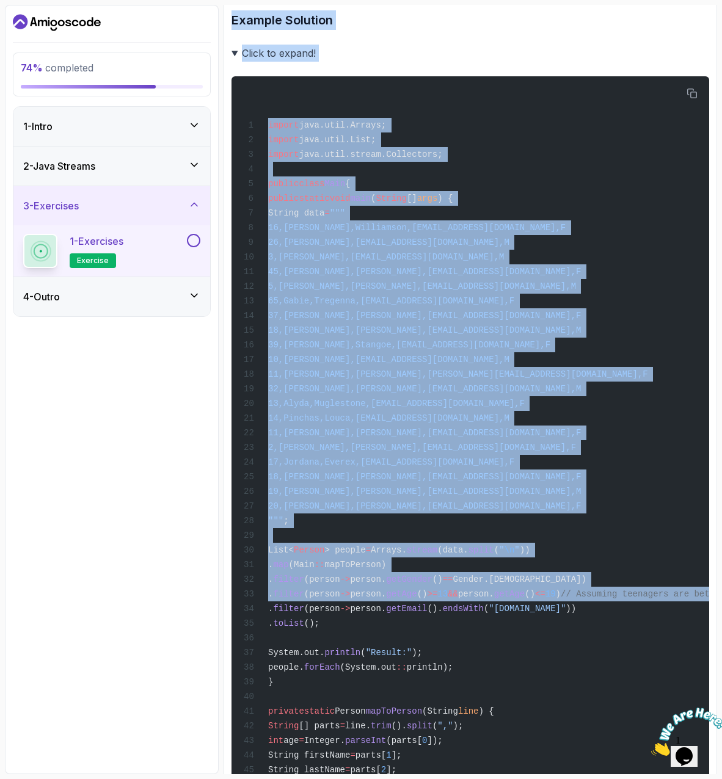
drag, startPoint x: 631, startPoint y: 642, endPoint x: 128, endPoint y: 647, distance: 503.0
click at [128, 647] on div "74 % completed 1 - Intro 2 - Java Streams 3 - Exercises 1 - Exercises exercise …" at bounding box center [361, 389] width 712 height 769
click at [458, 599] on span "&&" at bounding box center [452, 594] width 10 height 10
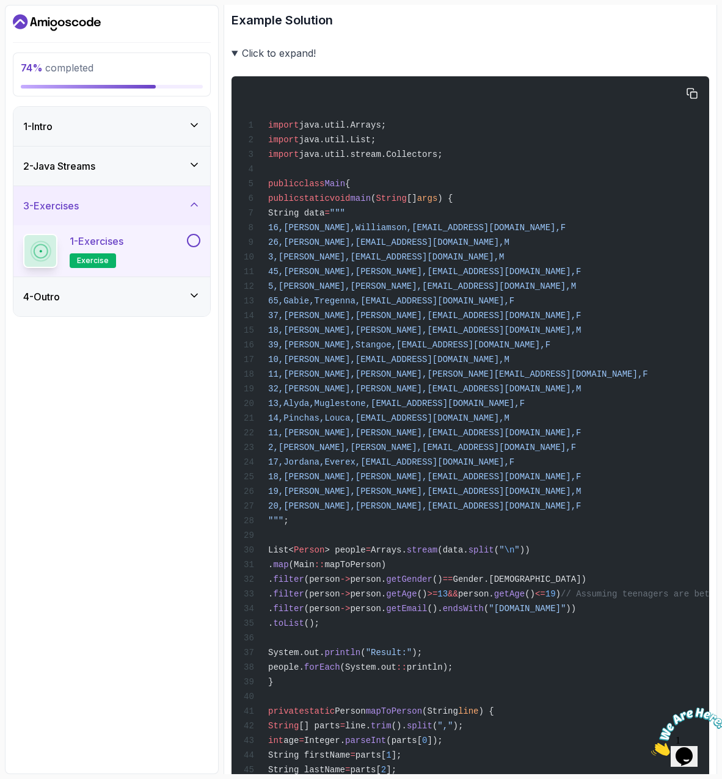
click at [593, 665] on div "import java.util.Arrays; import java.util.List; import java.util.stream.Collect…" at bounding box center [470, 761] width 458 height 1355
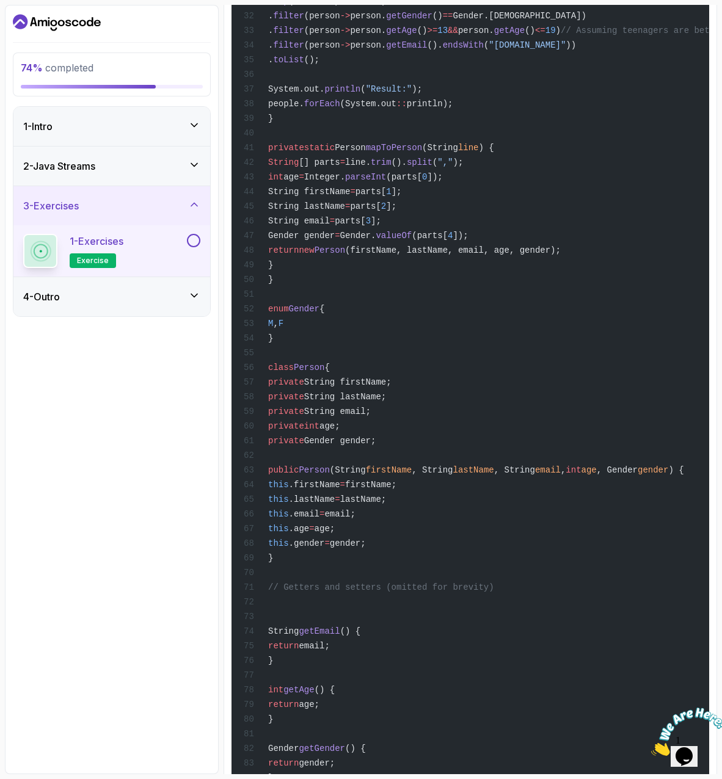
scroll to position [2732, 0]
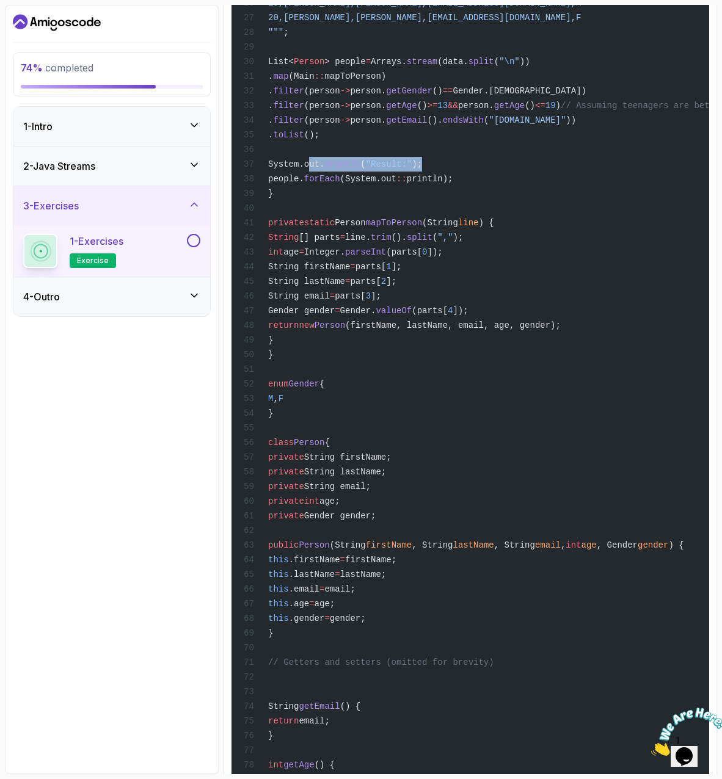
drag, startPoint x: 459, startPoint y: 214, endPoint x: 305, endPoint y: 217, distance: 153.9
click at [305, 217] on div "import java.util.Arrays; import java.util.List; import java.util.stream.Collect…" at bounding box center [470, 272] width 458 height 1355
copy span "System.out. println ( "Result:" );"
click at [440, 438] on div "import java.util.Arrays; import java.util.List; import java.util.stream.Collect…" at bounding box center [470, 272] width 458 height 1355
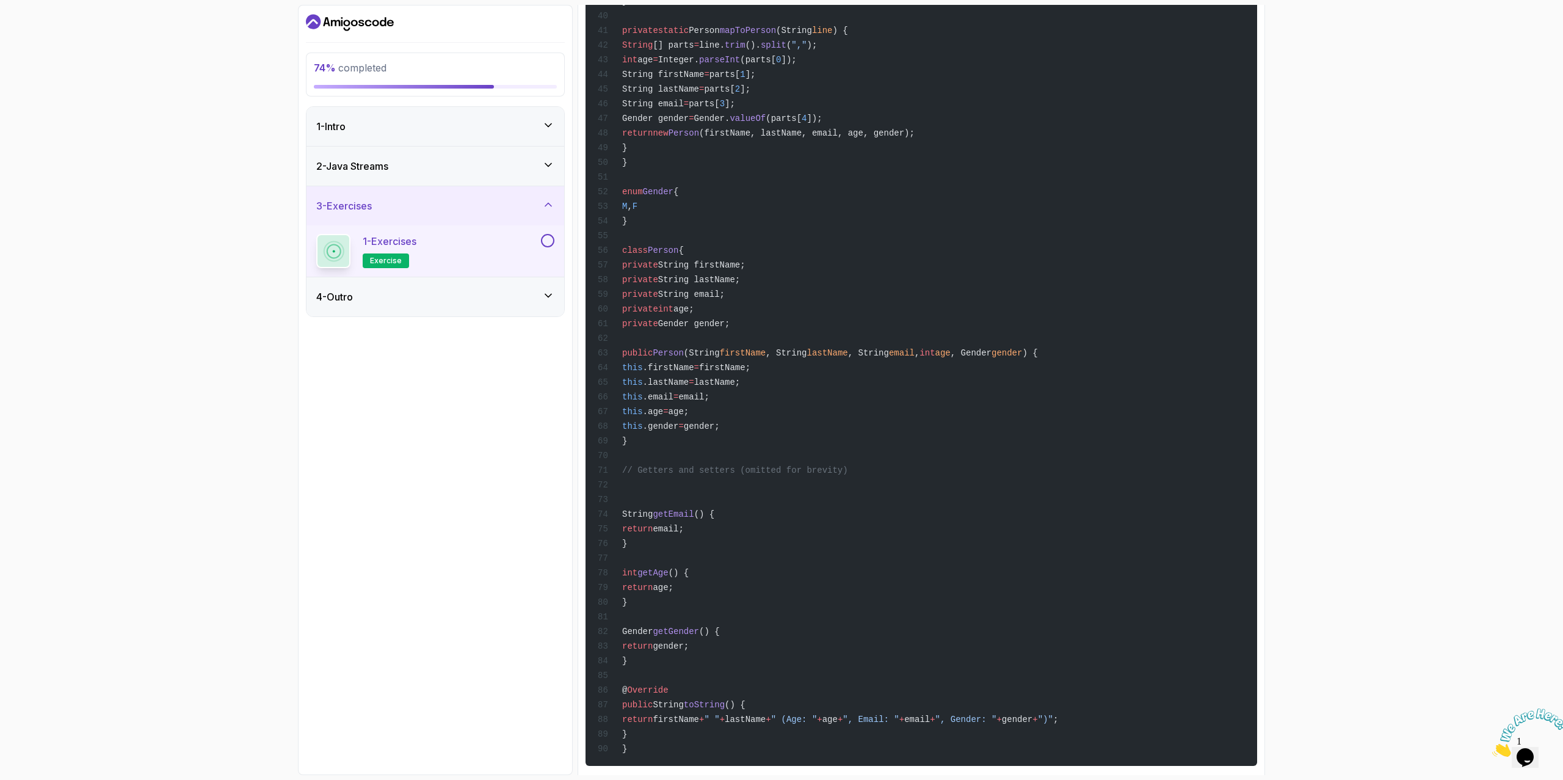
scroll to position [3027, 0]
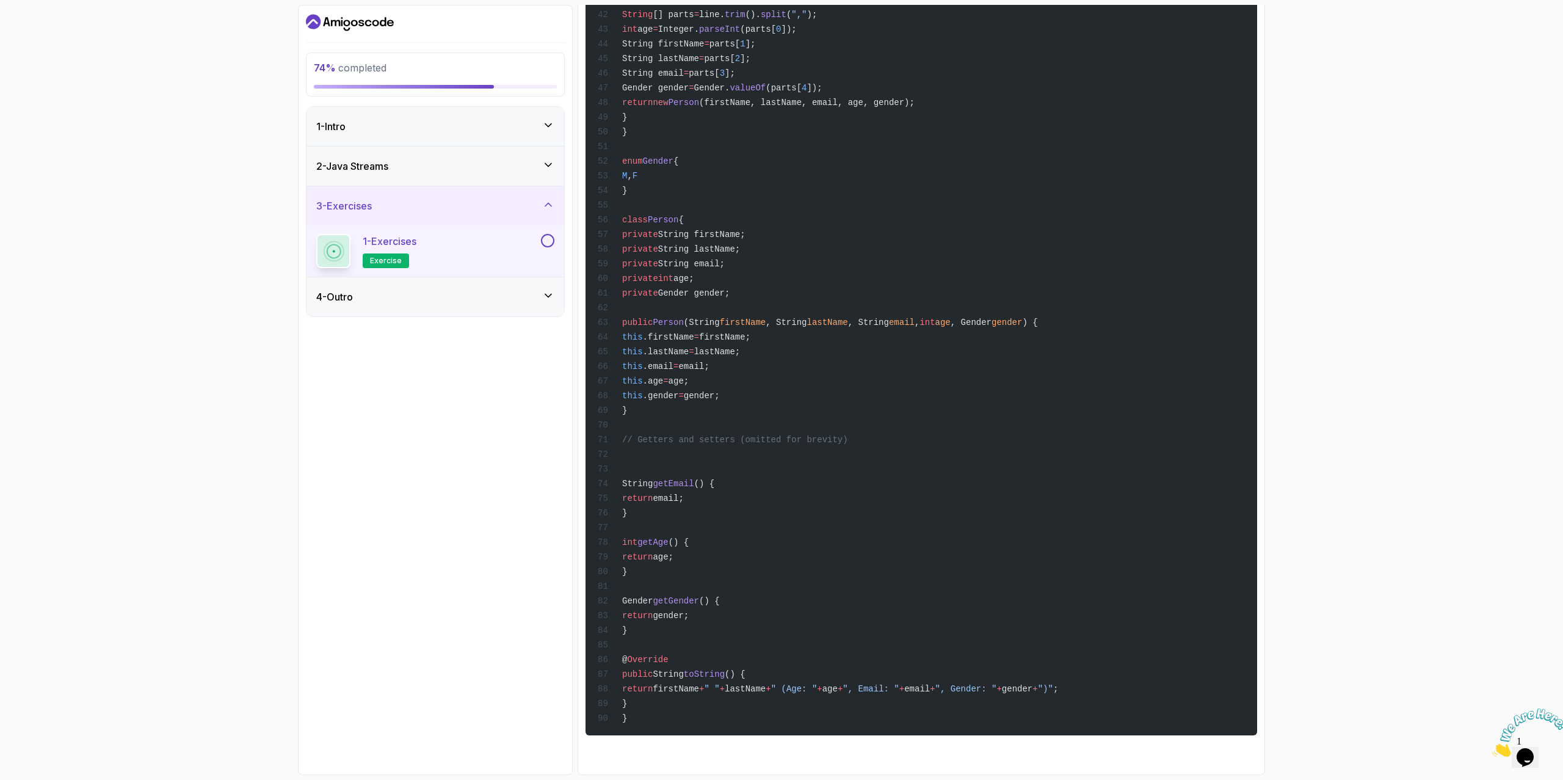
click at [780, 748] on icon "Close" at bounding box center [1492, 753] width 0 height 10
click at [548, 243] on button at bounding box center [547, 240] width 13 height 13
click at [466, 306] on div "4 - Outro" at bounding box center [435, 296] width 258 height 39
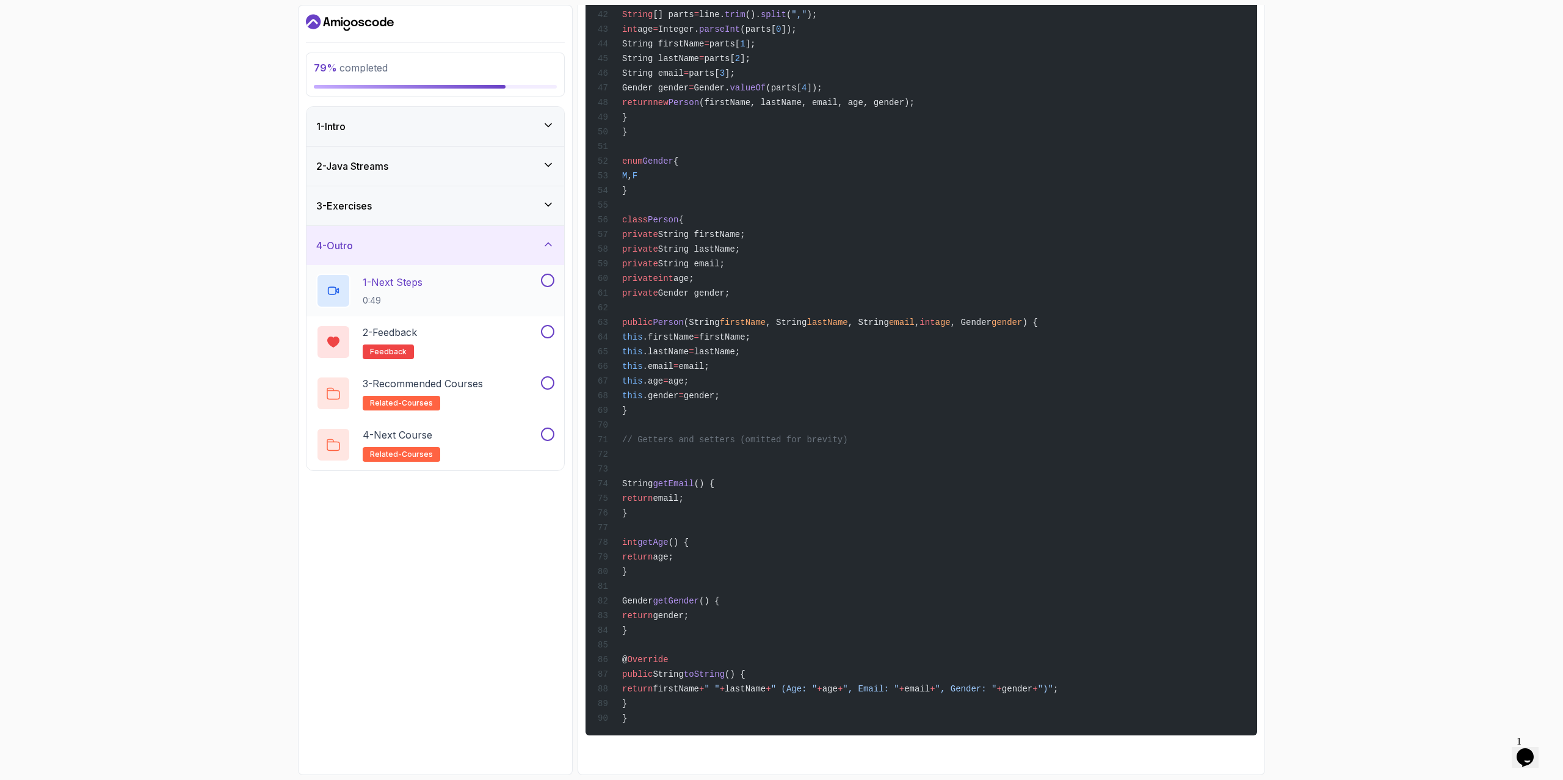
click at [455, 291] on div "1 - Next Steps 0:49" at bounding box center [427, 290] width 222 height 34
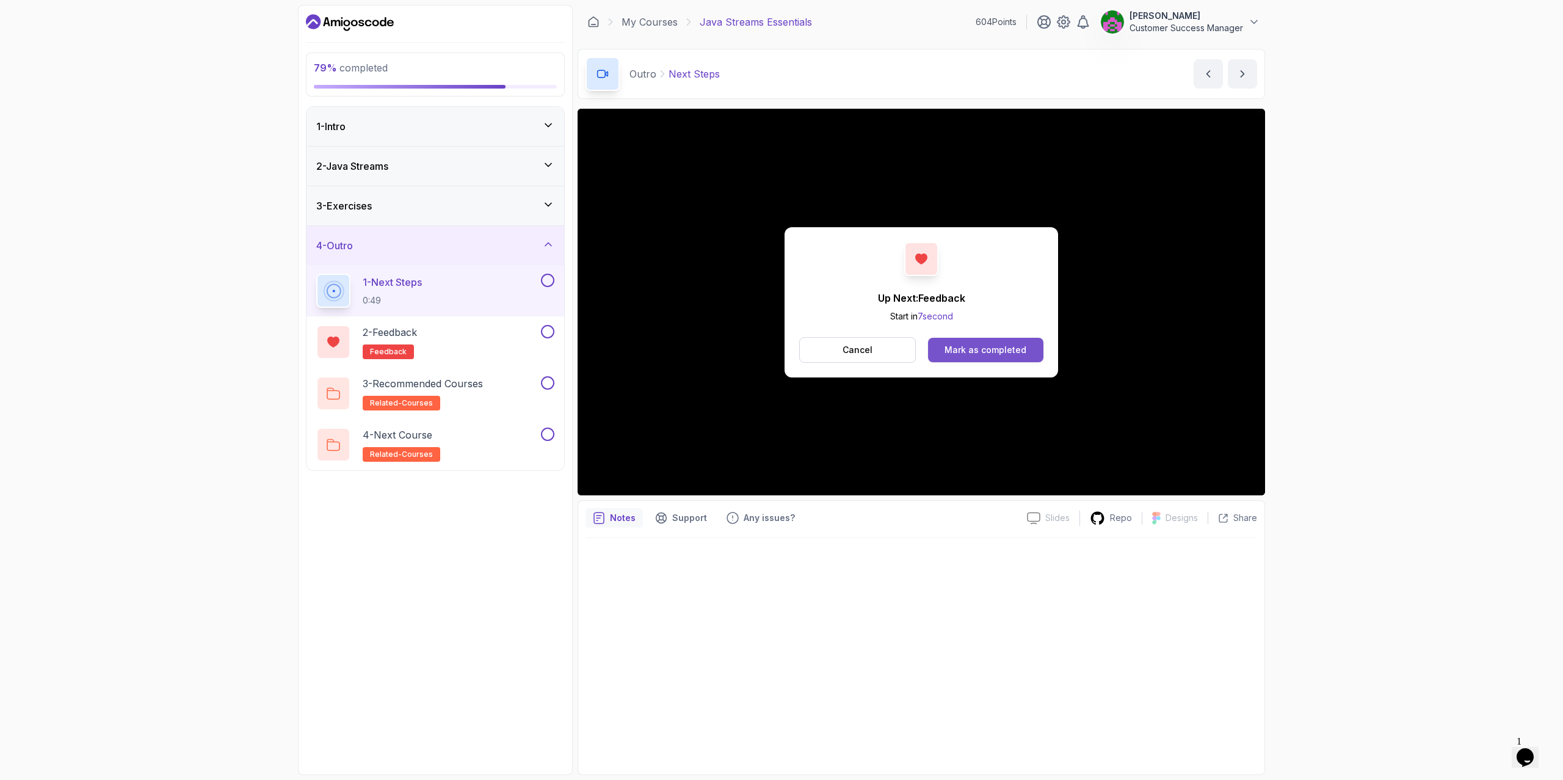
click at [780, 353] on div "Mark as completed" at bounding box center [985, 350] width 82 height 12
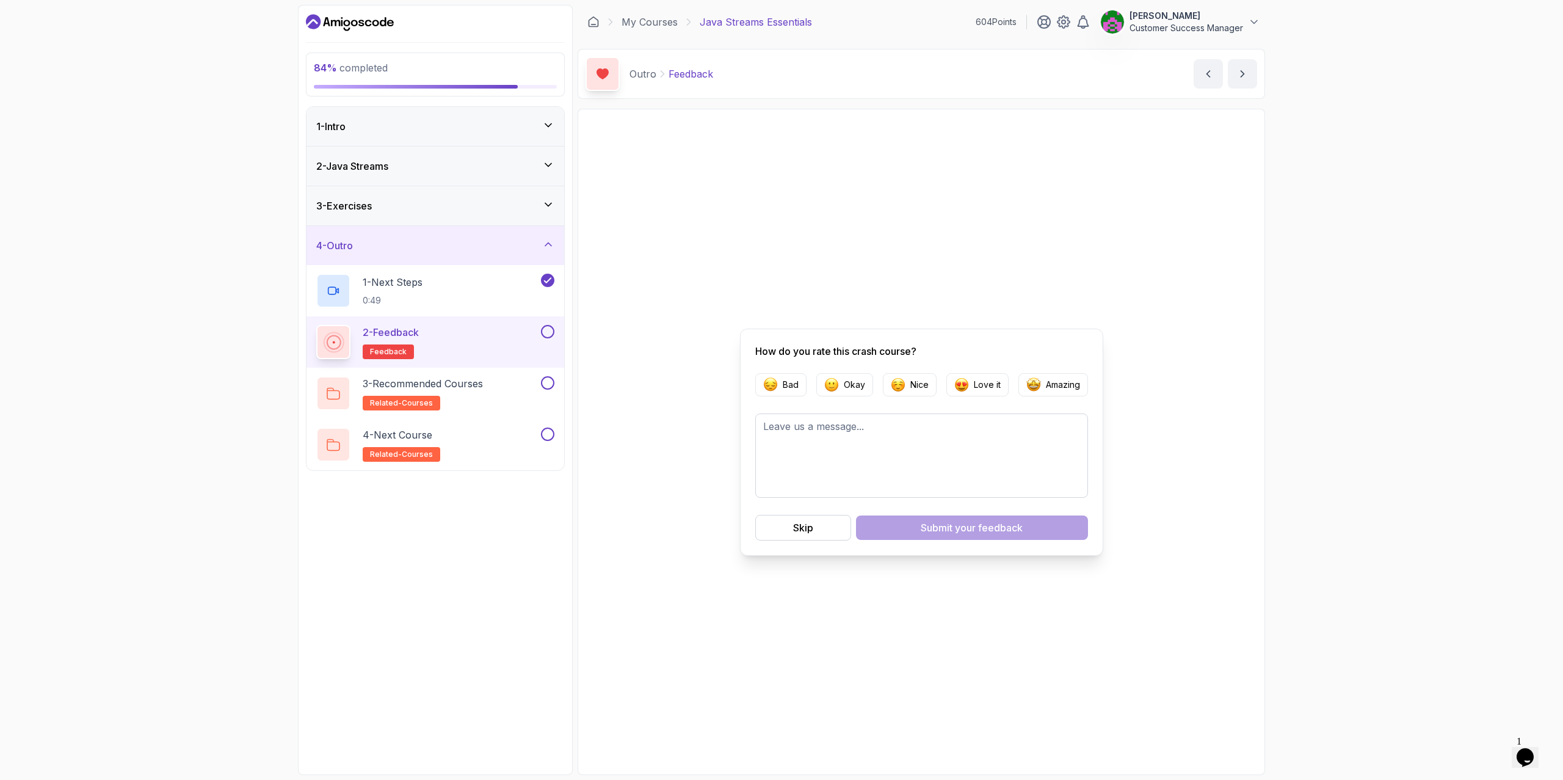
click at [780, 527] on div "Skip" at bounding box center [803, 527] width 20 height 15
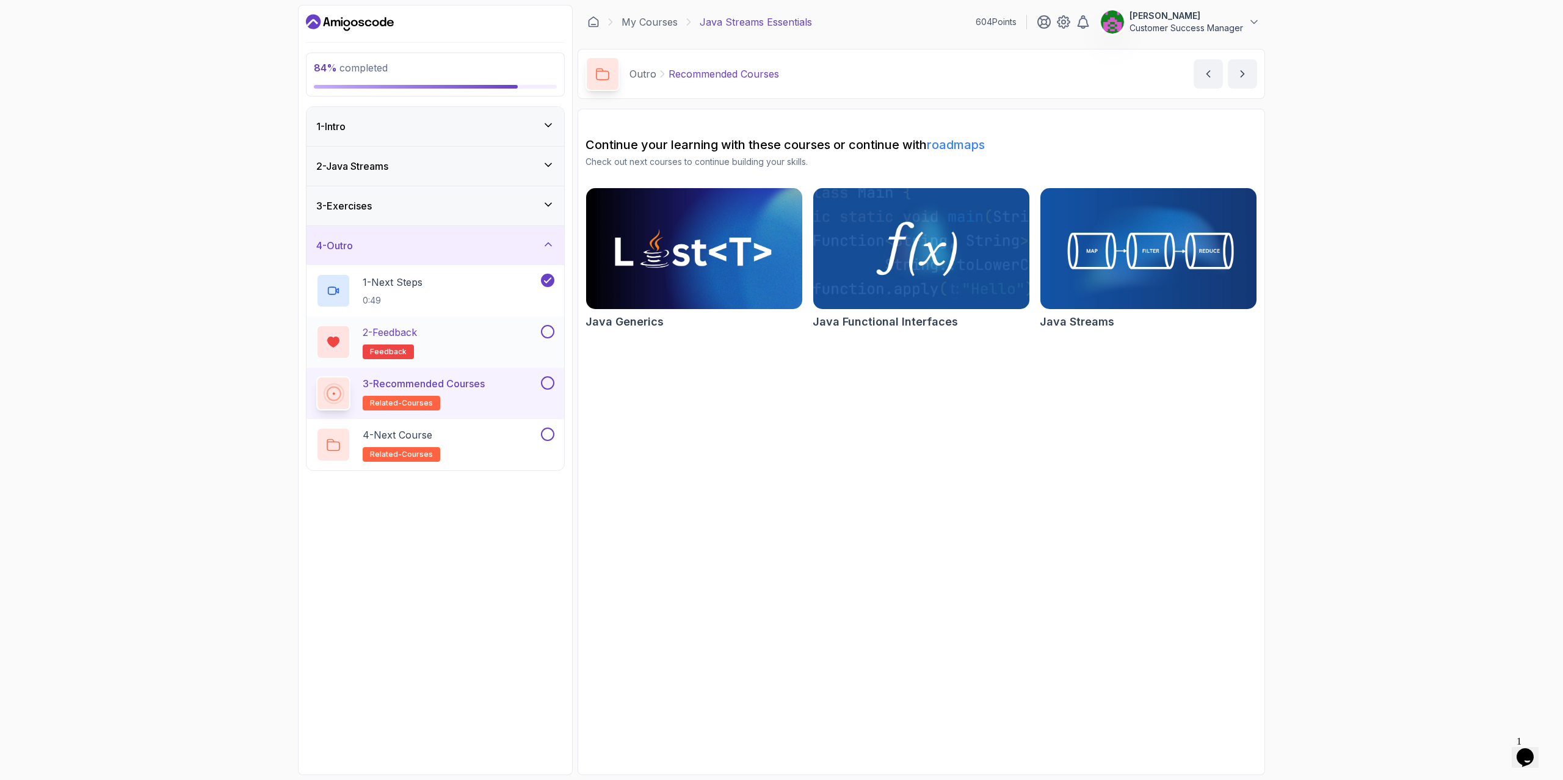
click at [549, 331] on button at bounding box center [547, 331] width 13 height 13
click at [491, 389] on div "3 - Recommended Courses related-courses" at bounding box center [427, 393] width 222 height 34
click at [548, 382] on button at bounding box center [547, 382] width 13 height 13
click at [475, 444] on div "4 - Next Course related-courses" at bounding box center [427, 444] width 222 height 34
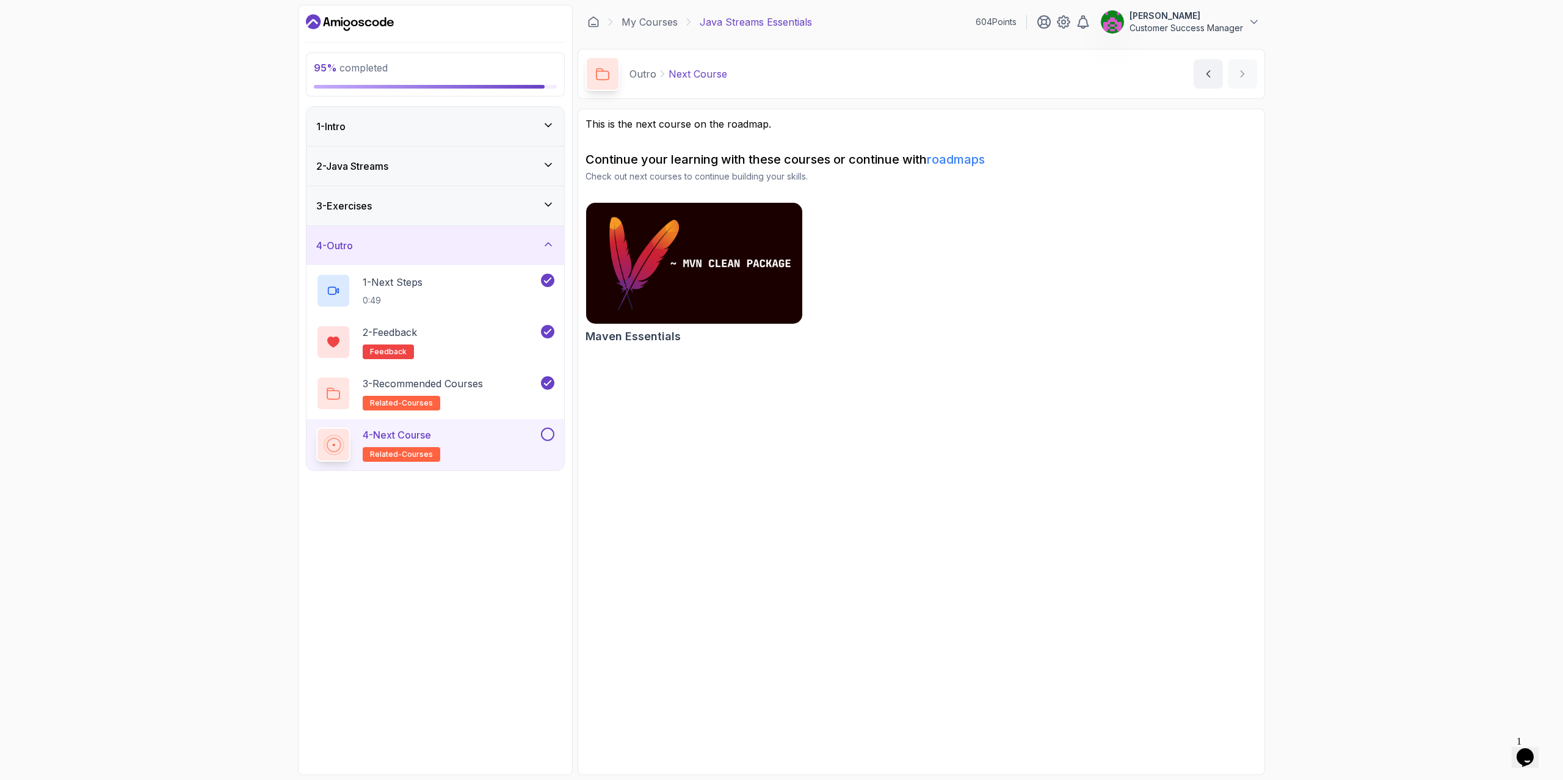
click at [546, 434] on button at bounding box center [547, 433] width 13 height 13
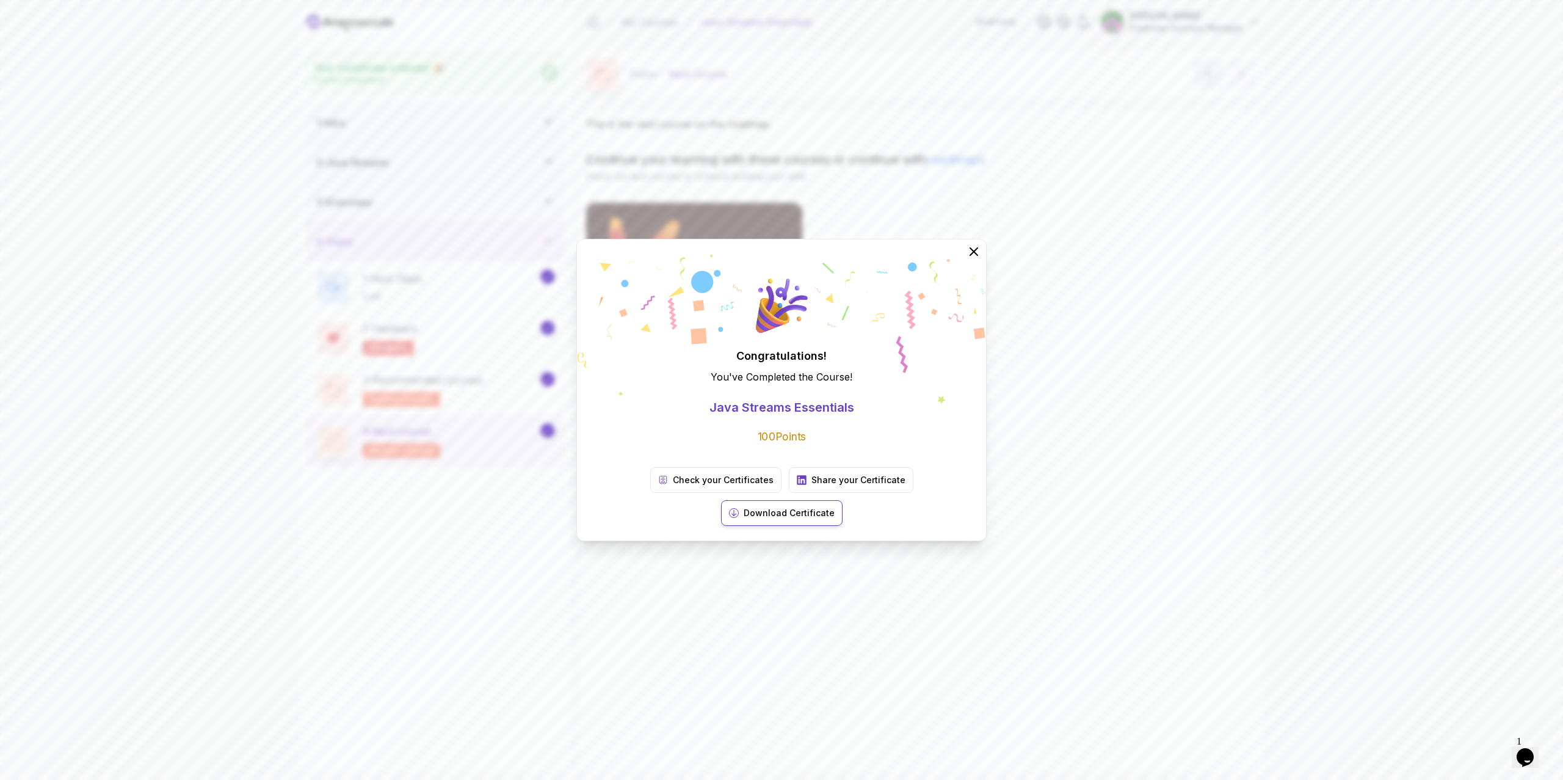
click at [780, 507] on p "Download Certificate" at bounding box center [788, 513] width 91 height 12
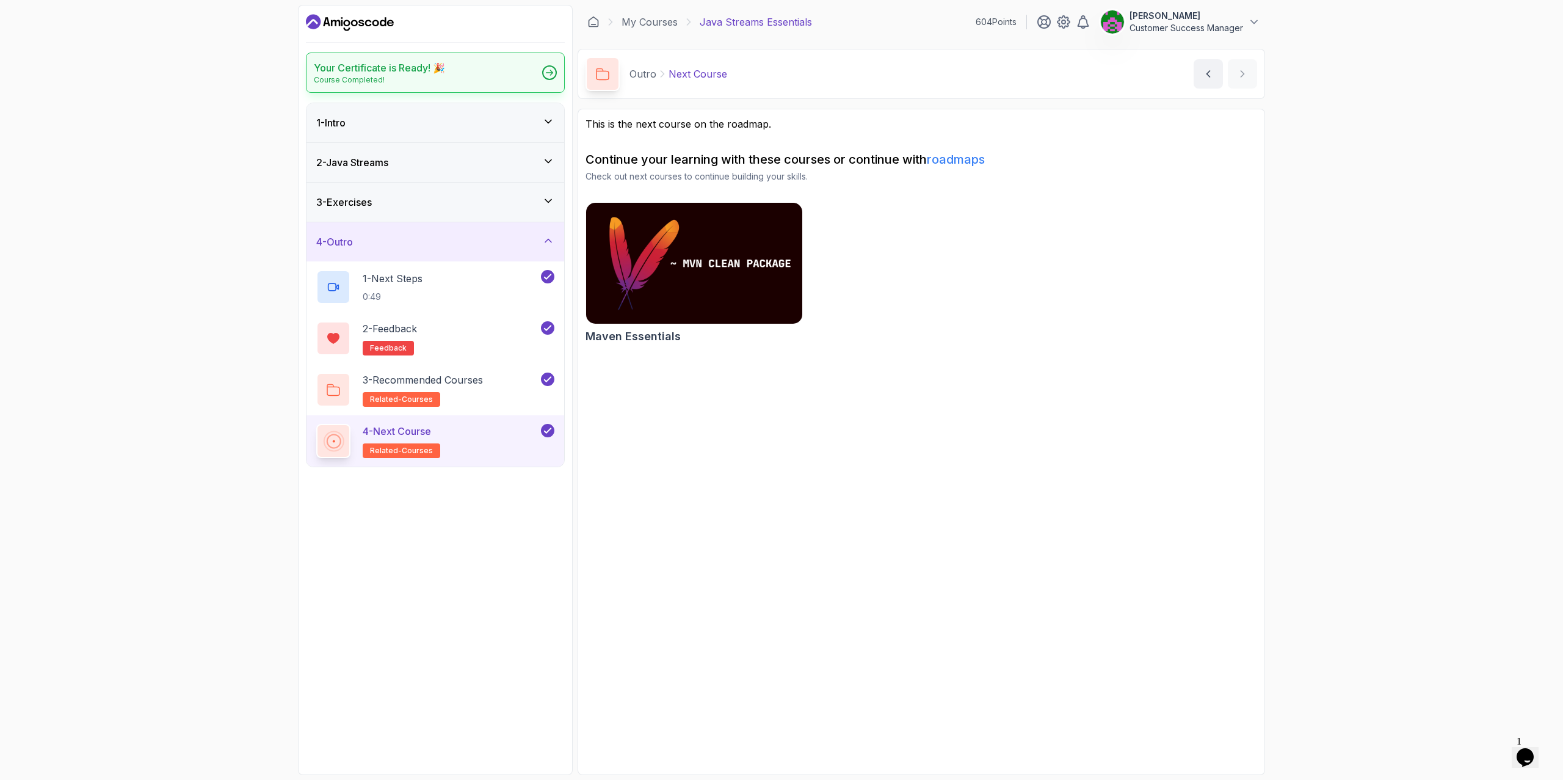
click at [547, 71] on icon at bounding box center [549, 73] width 7 height 6
click at [311, 21] on icon "Dashboard" at bounding box center [312, 22] width 12 height 7
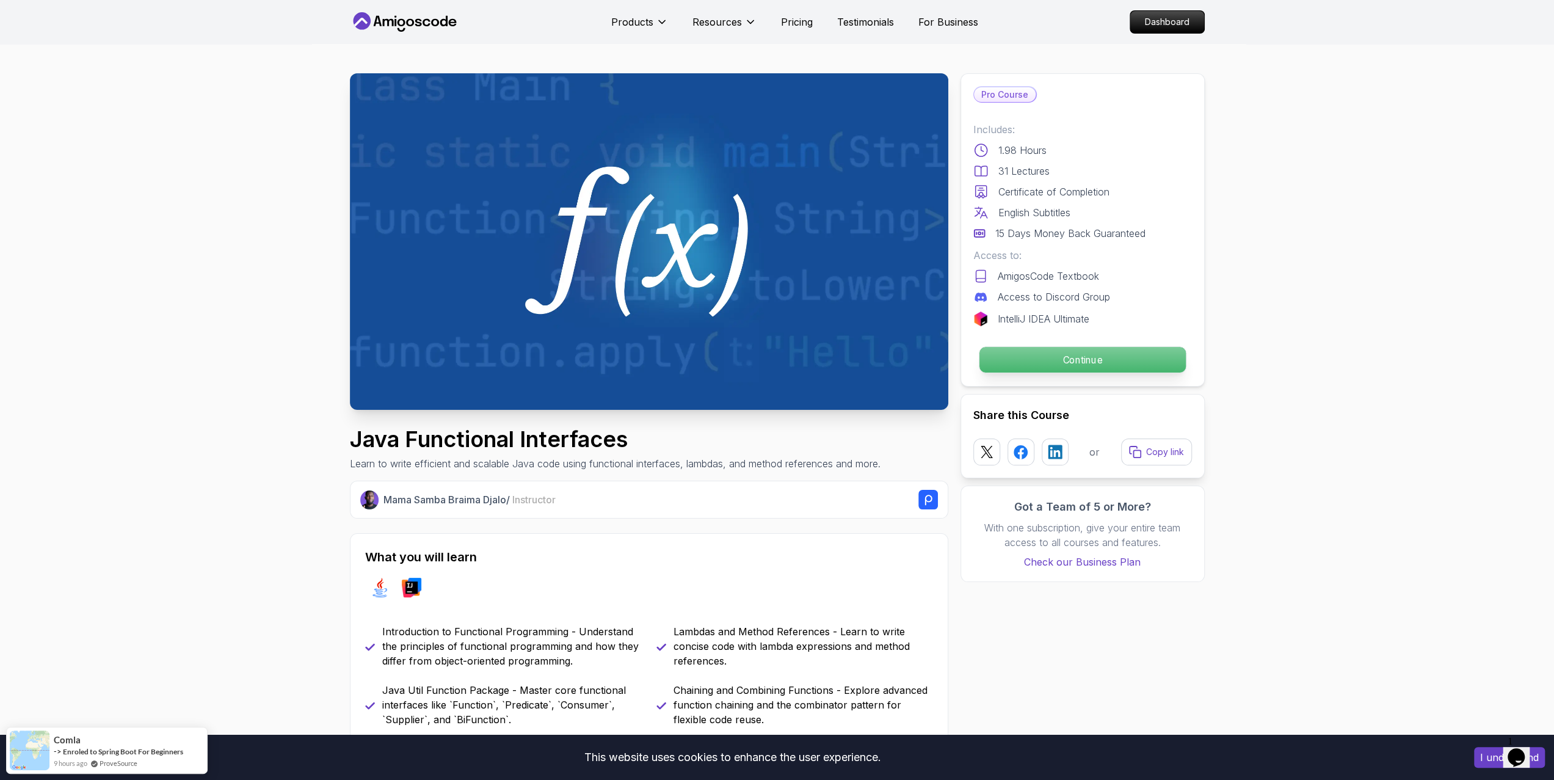
click at [1087, 356] on p "Continue" at bounding box center [1082, 360] width 206 height 26
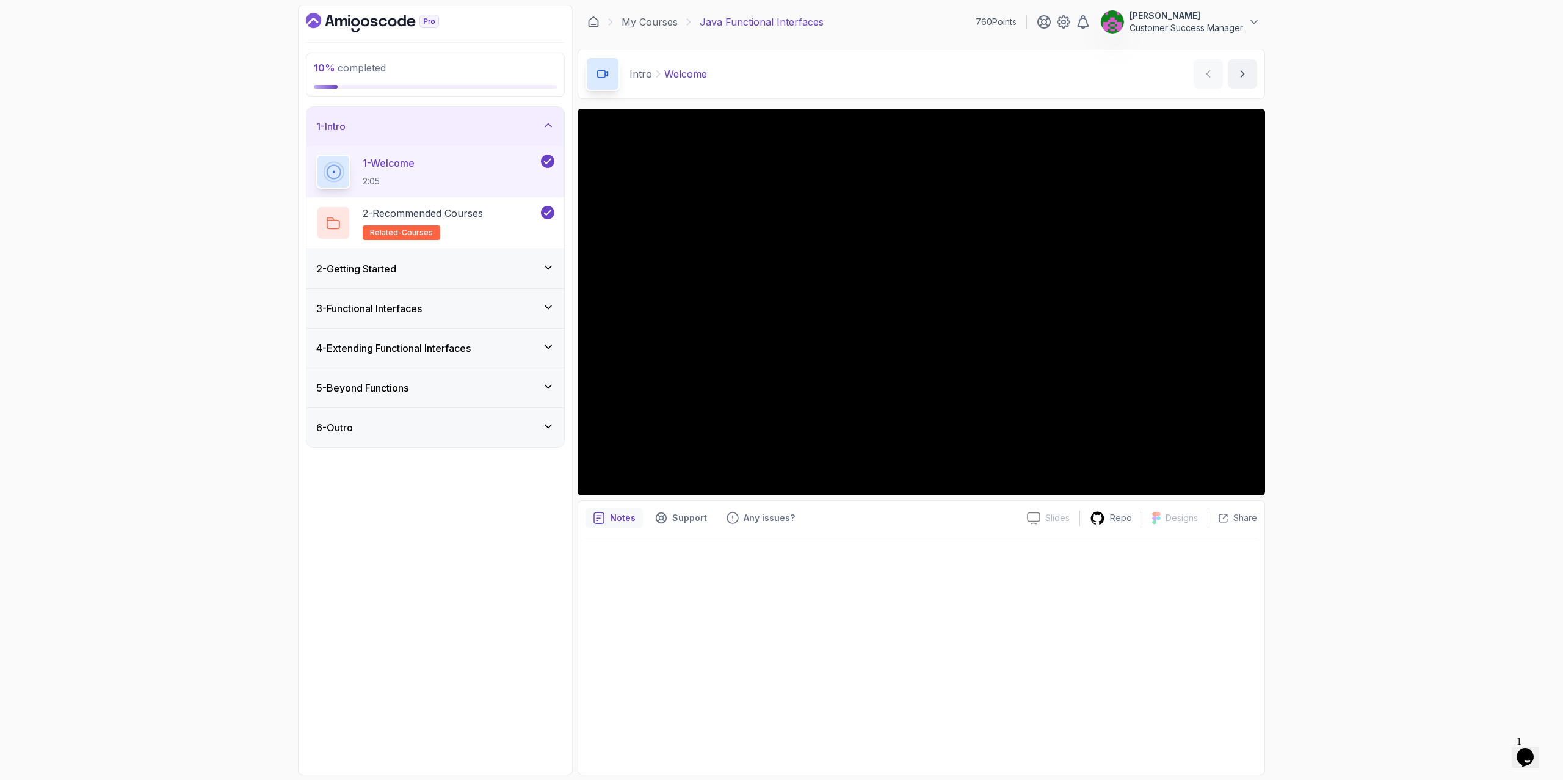
click at [505, 274] on div "2 - Getting Started" at bounding box center [435, 268] width 238 height 15
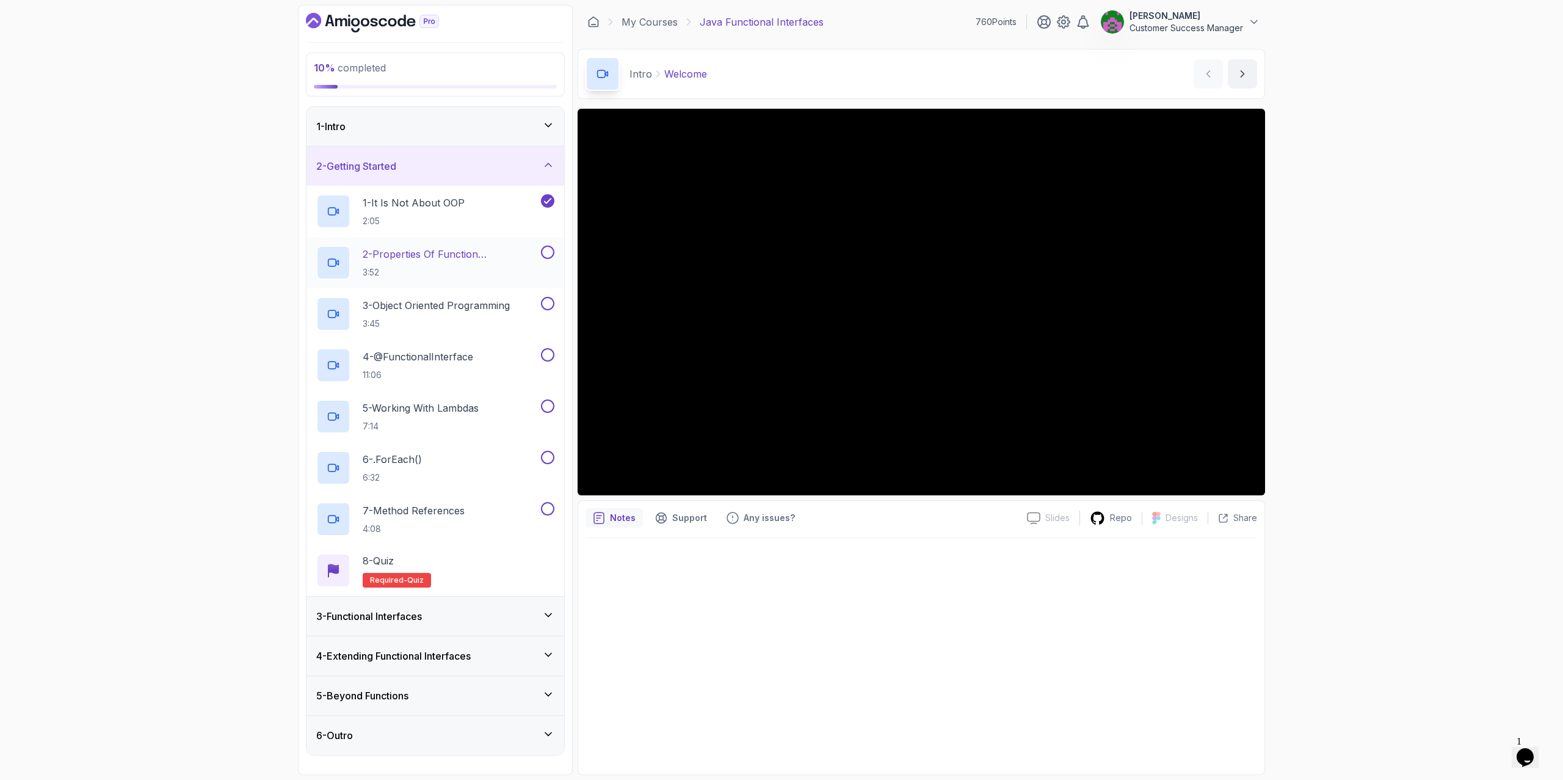
click at [435, 251] on p "2 - Properties Of Function Programming" at bounding box center [451, 254] width 176 height 15
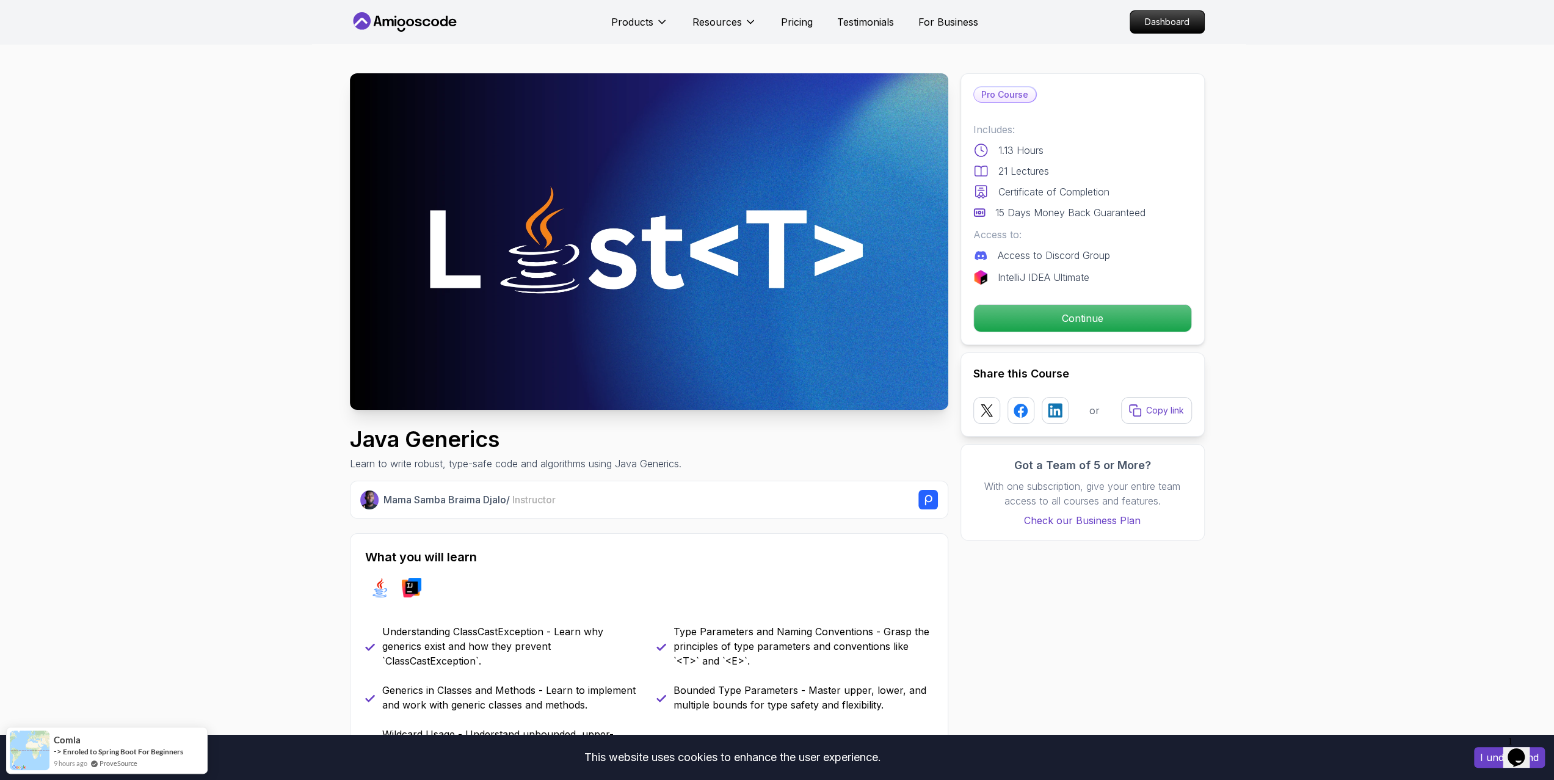
click at [1116, 317] on p "Continue" at bounding box center [1082, 318] width 206 height 26
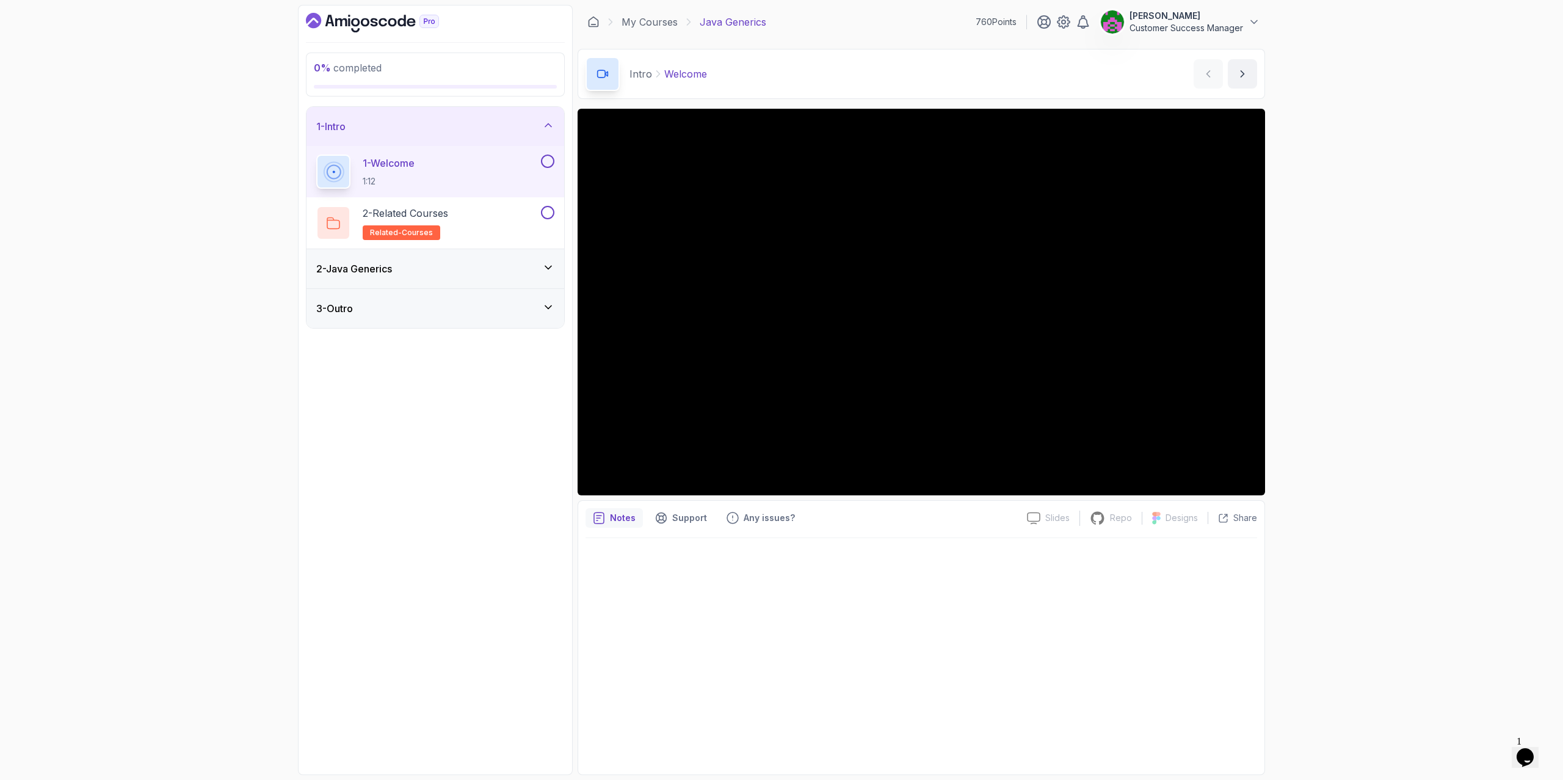
click at [409, 268] on div "2 - Java Generics" at bounding box center [435, 268] width 238 height 15
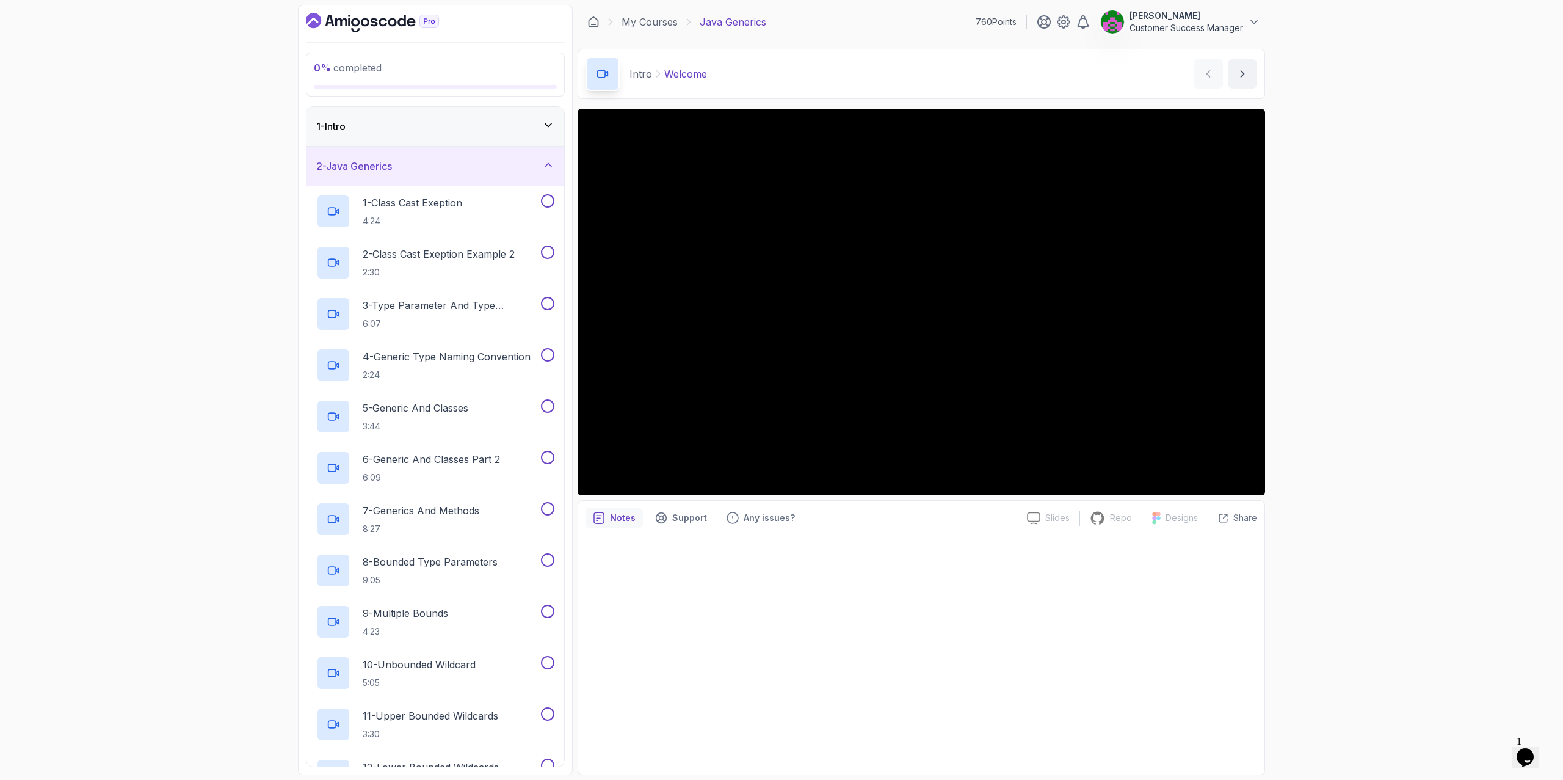
click at [392, 165] on h3 "2 - Java Generics" at bounding box center [354, 166] width 76 height 15
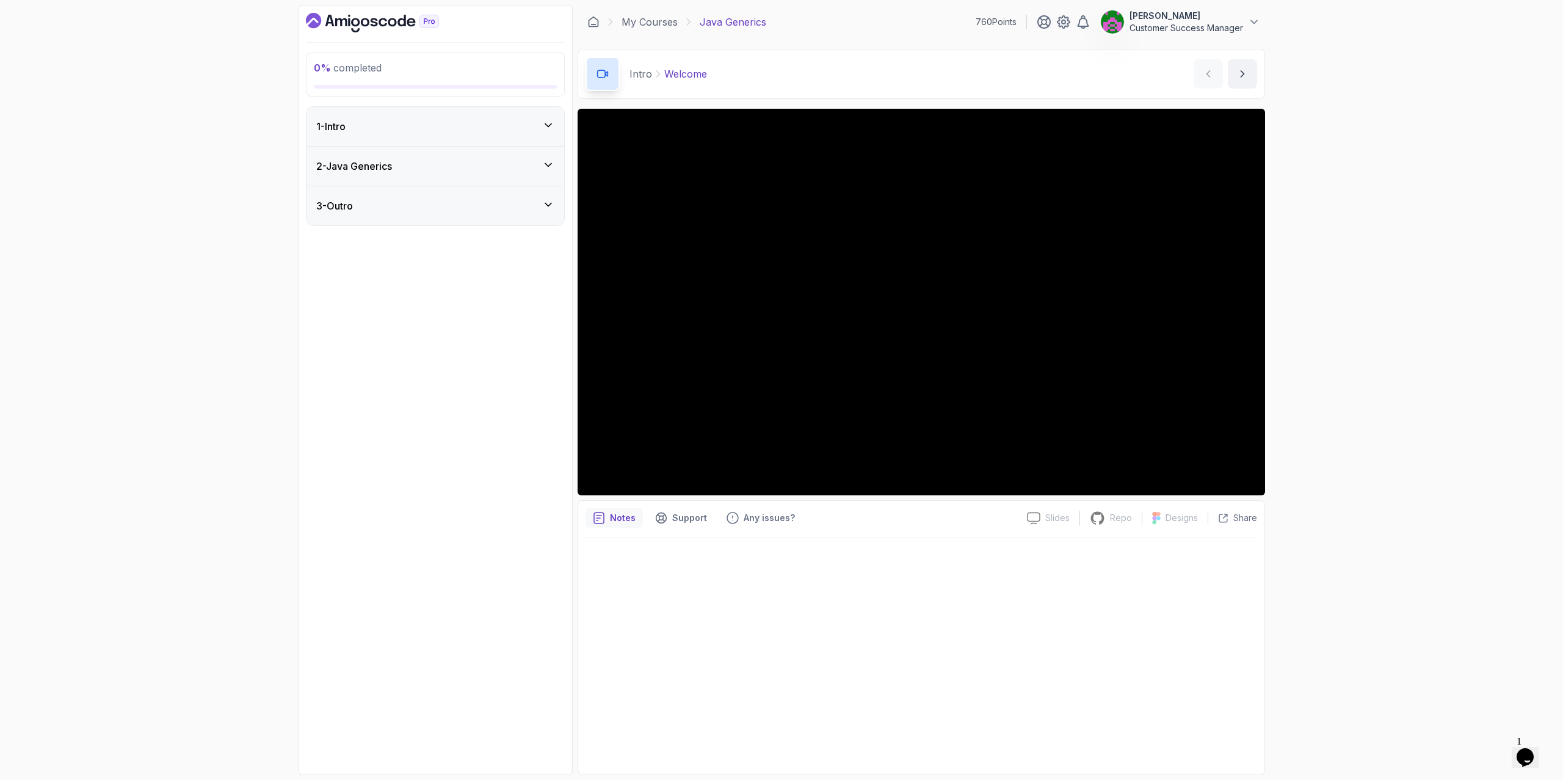
click at [386, 204] on div "3 - Outro" at bounding box center [435, 205] width 238 height 15
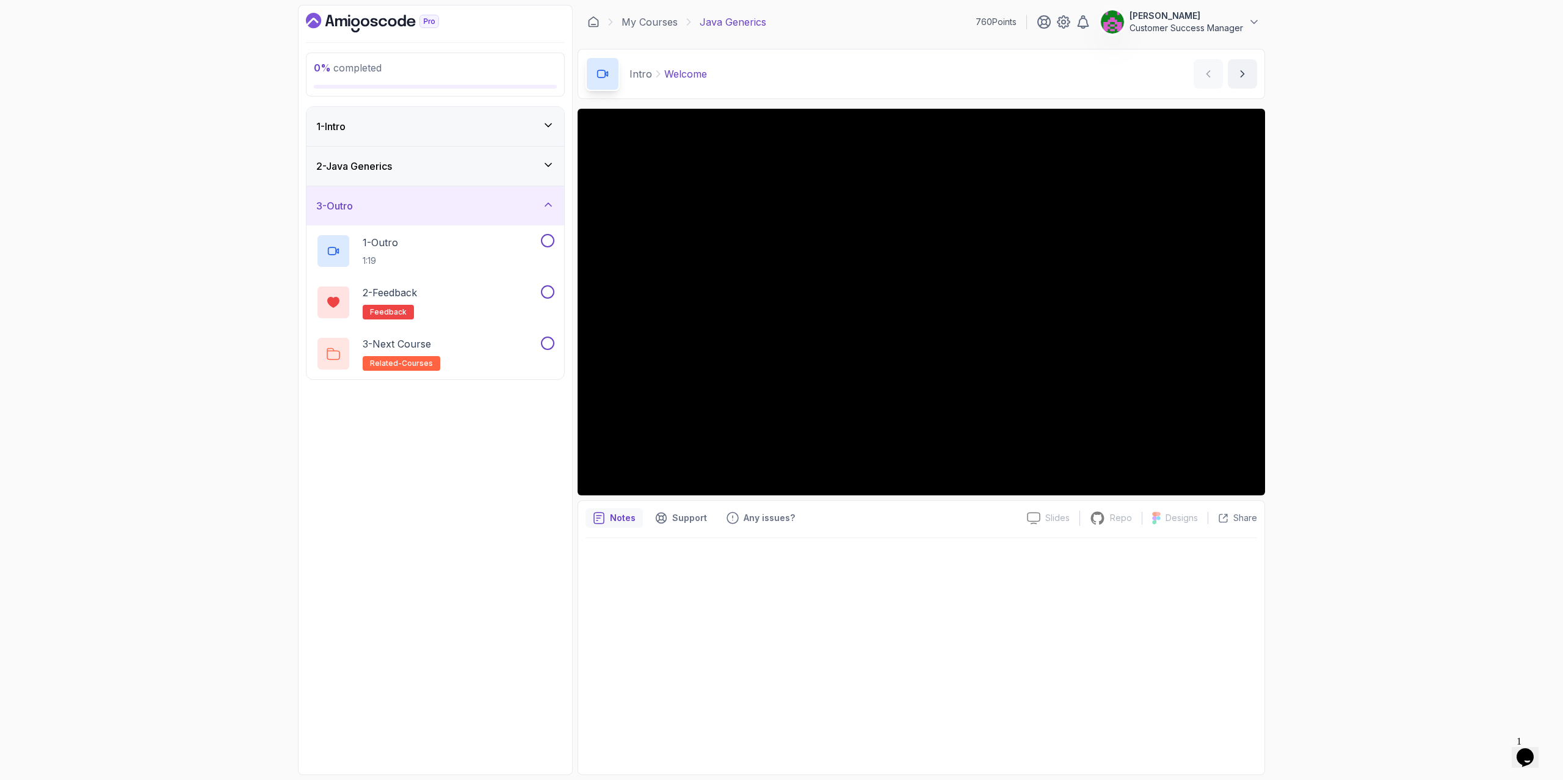
click at [385, 204] on div "3 - Outro" at bounding box center [435, 205] width 238 height 15
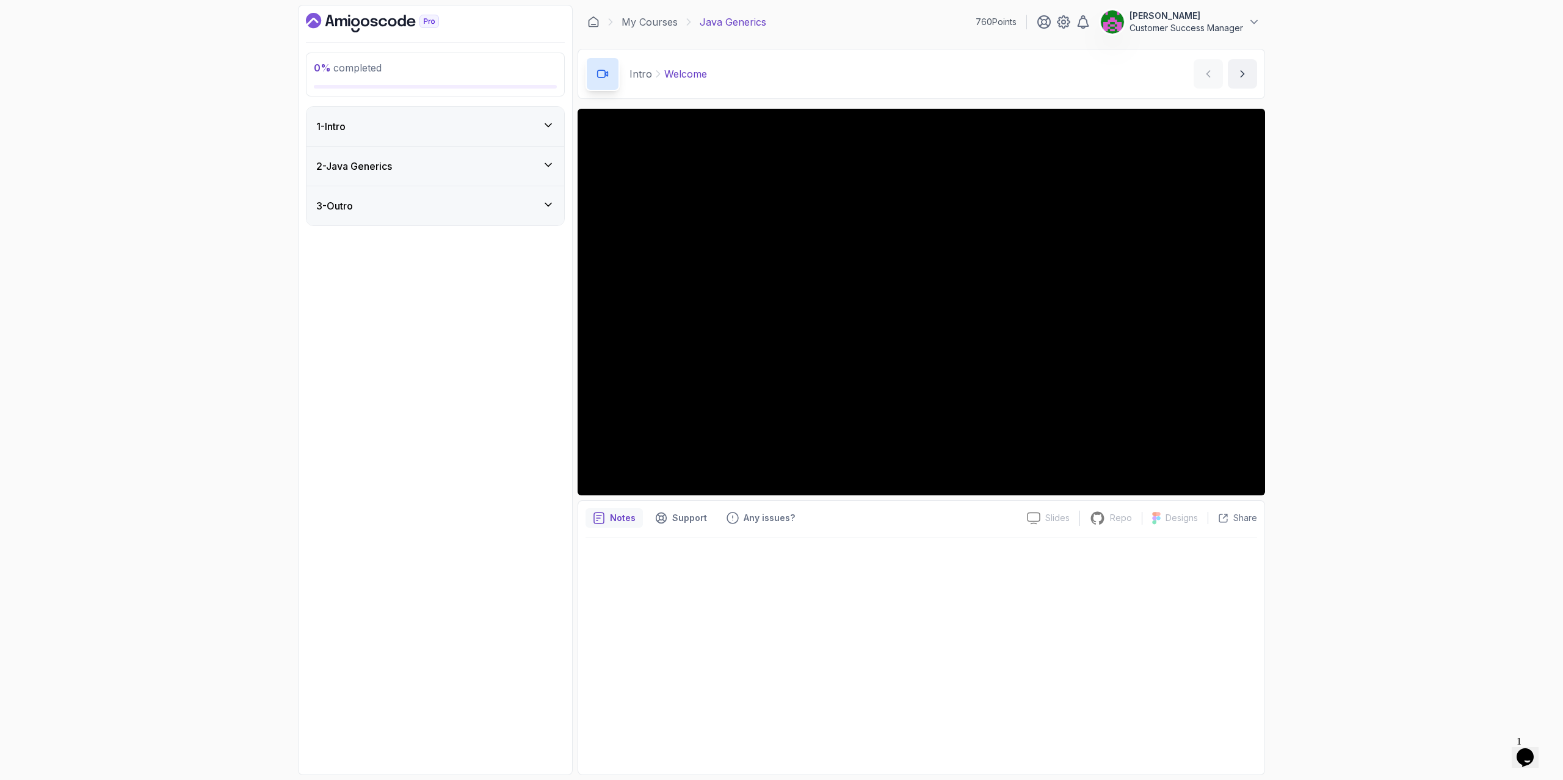
click at [389, 125] on div "1 - Intro" at bounding box center [435, 126] width 238 height 15
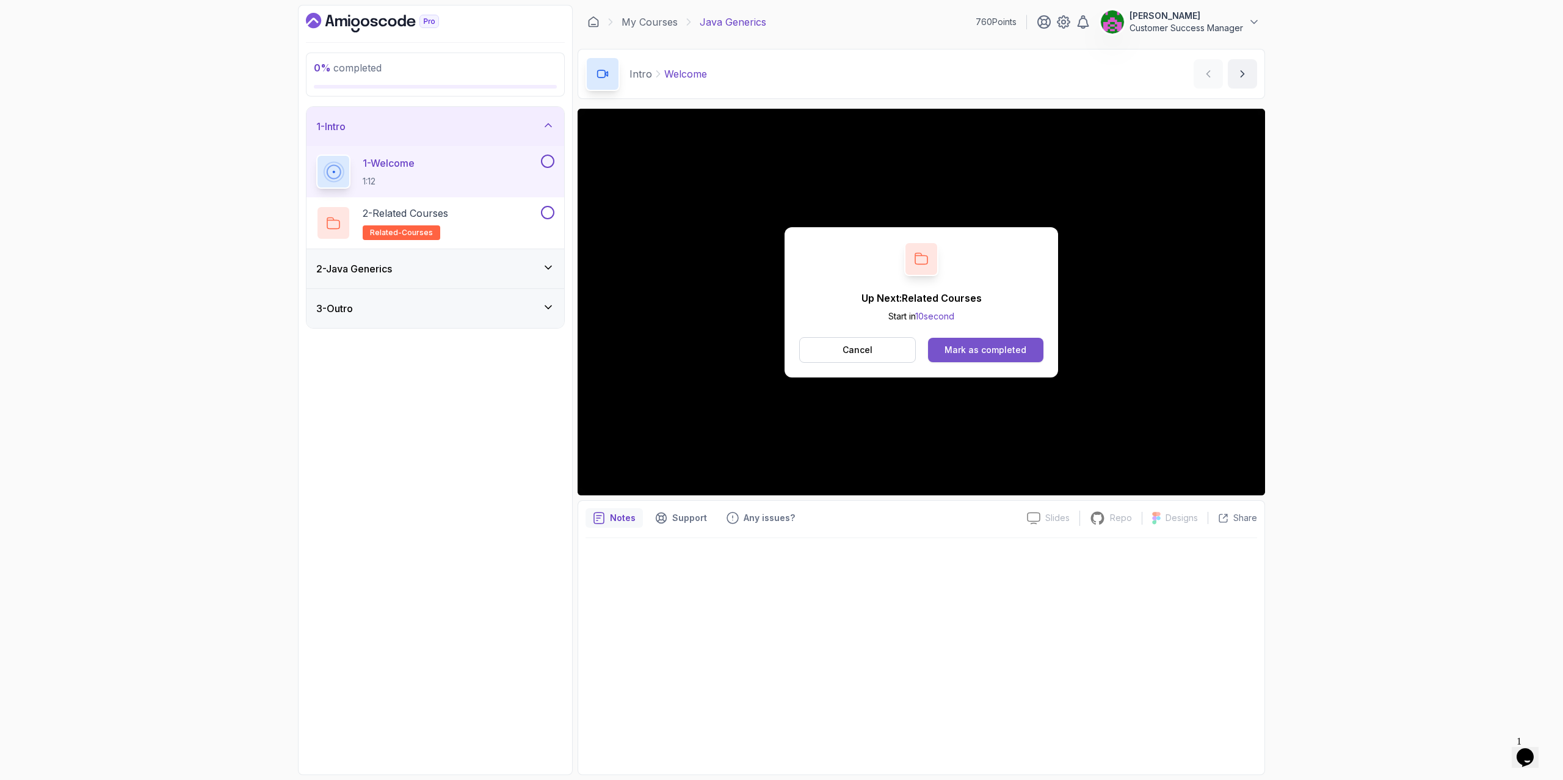
click at [1002, 354] on div "Mark as completed" at bounding box center [985, 350] width 82 height 12
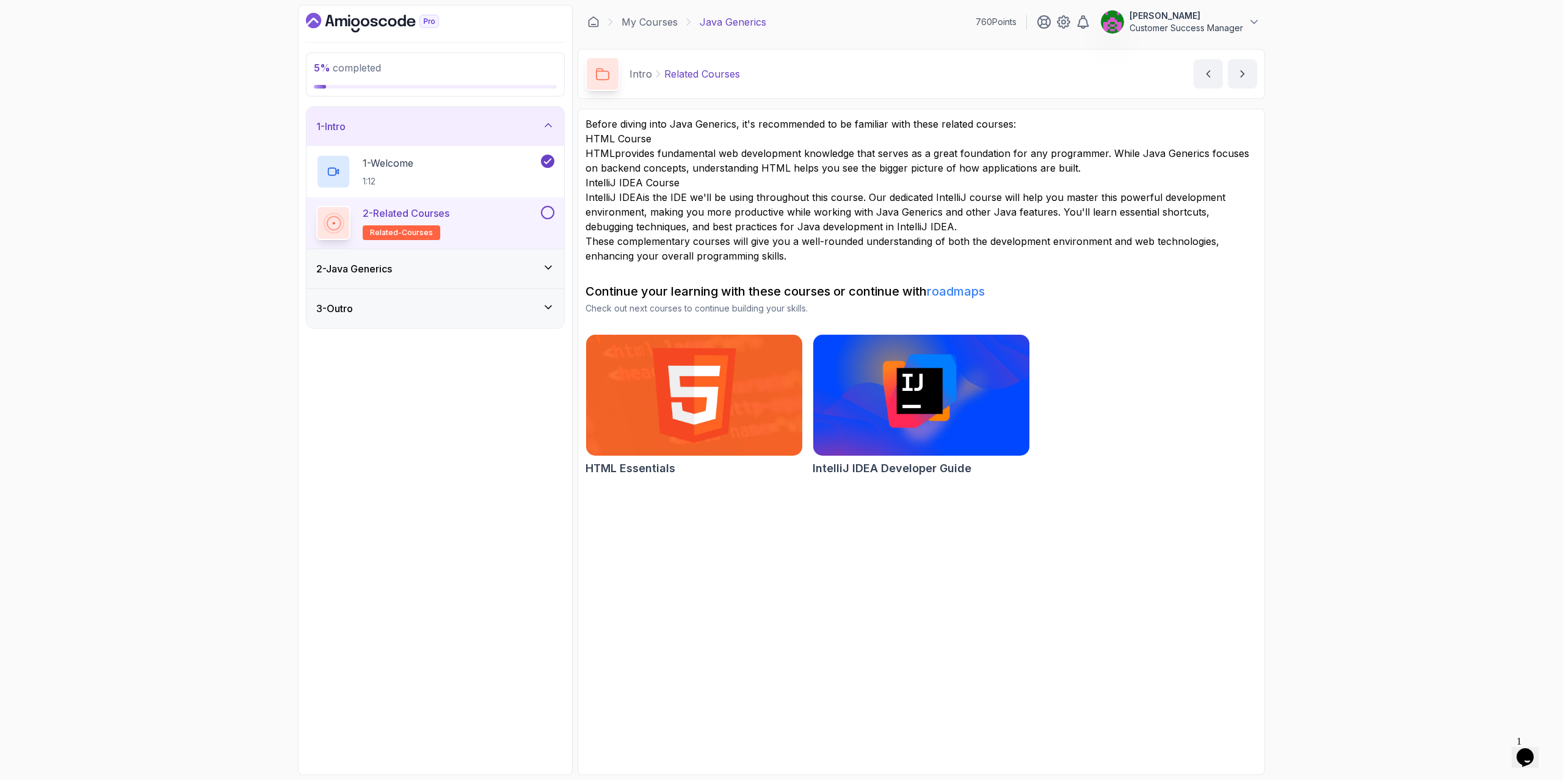
click at [549, 212] on button at bounding box center [547, 212] width 13 height 13
click at [448, 268] on div "2 - Java Generics" at bounding box center [435, 268] width 238 height 15
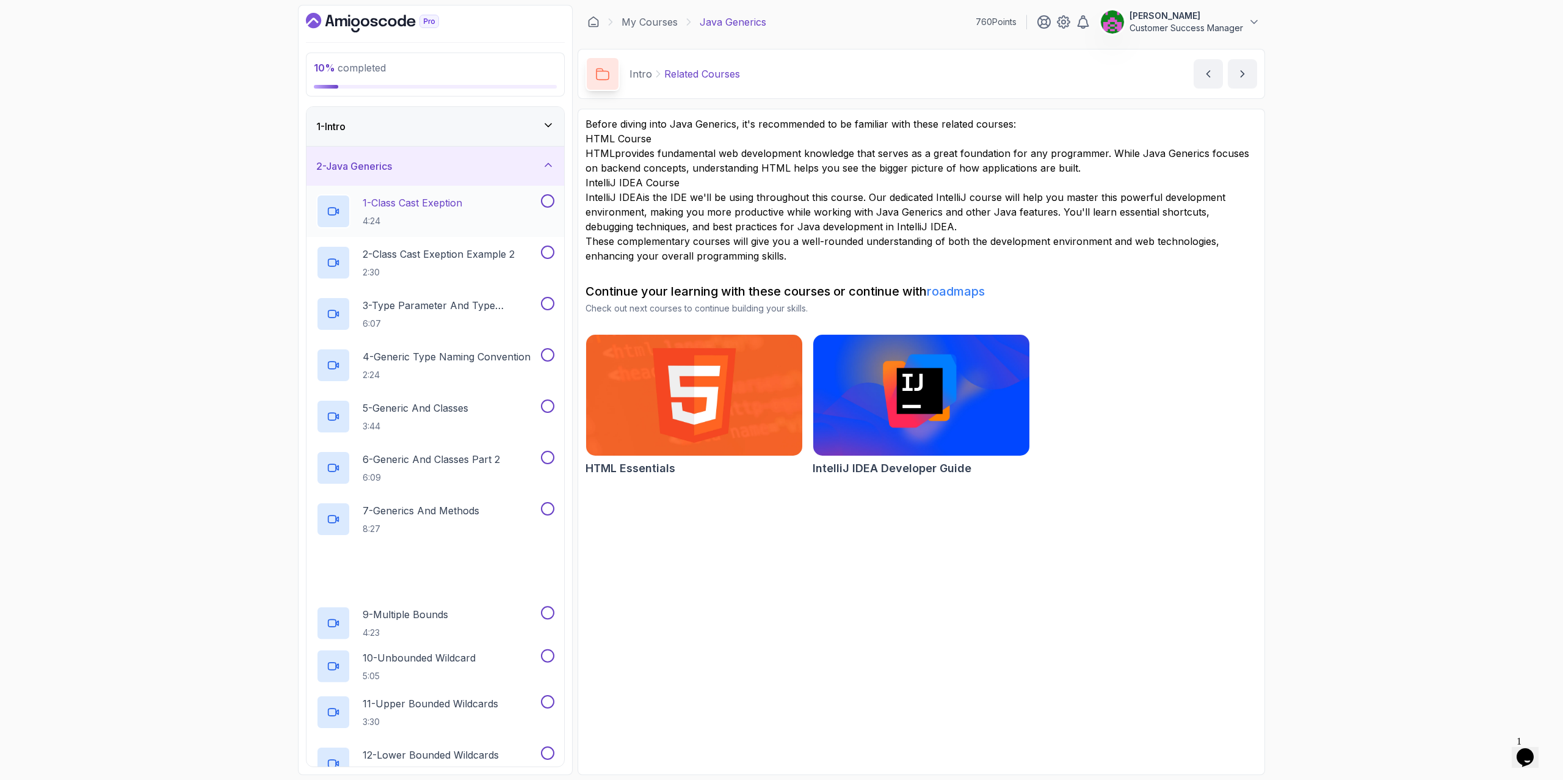
click at [436, 212] on h2 "1 - Class Cast Exeption 4:24" at bounding box center [412, 211] width 99 height 32
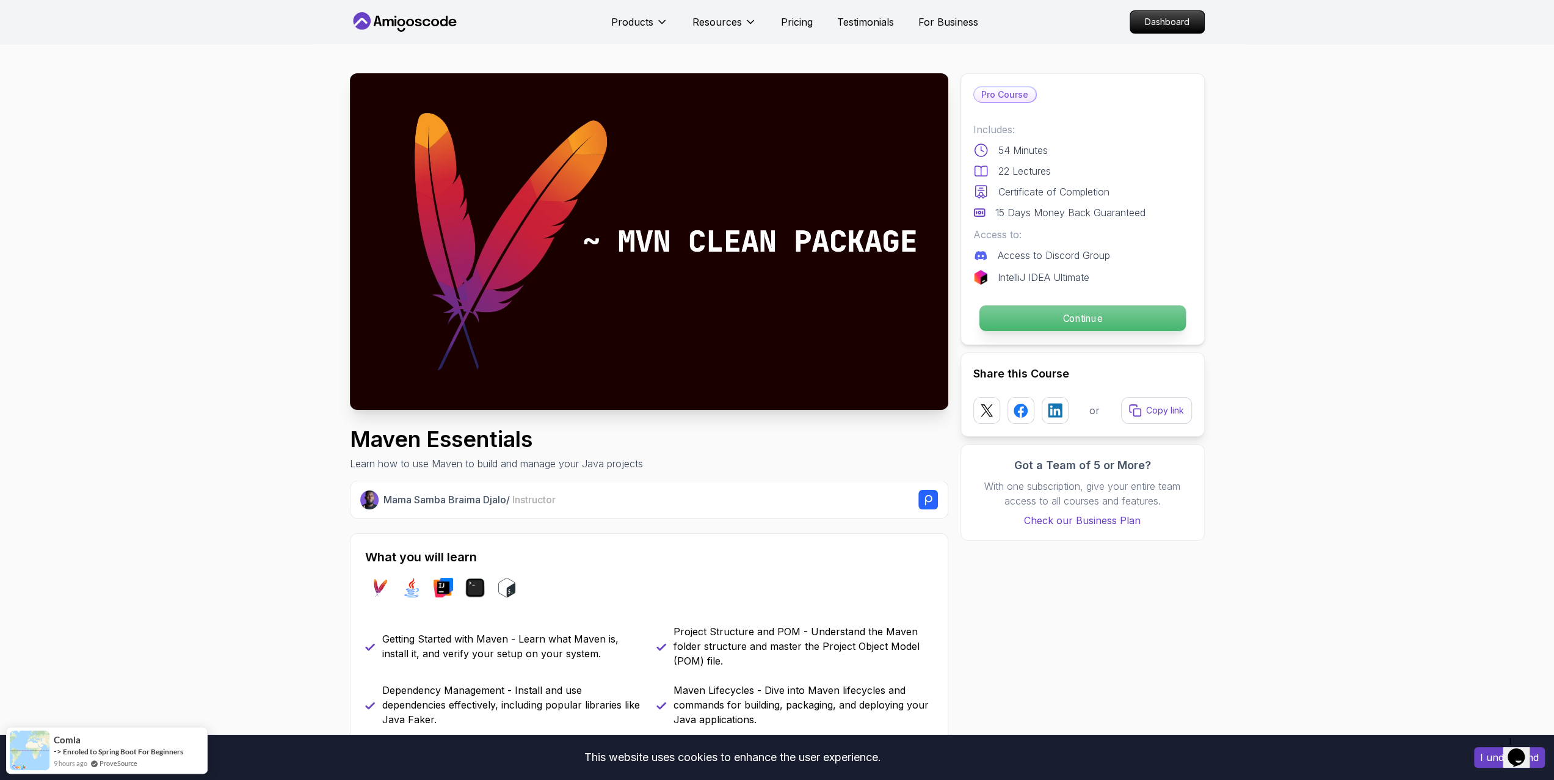
click at [1087, 316] on p "Continue" at bounding box center [1082, 318] width 206 height 26
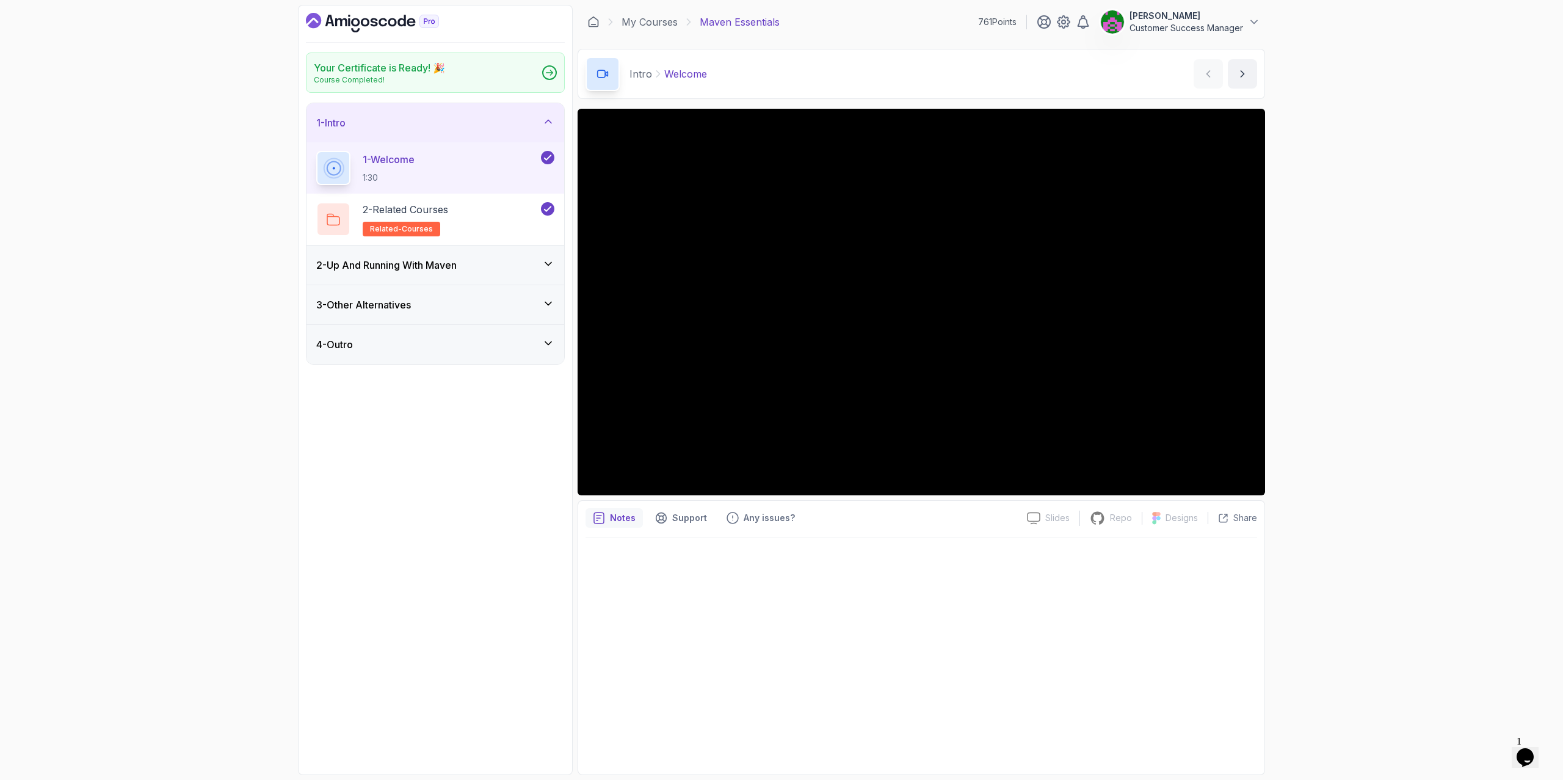
click at [465, 270] on div "2 - Up And Running With Maven" at bounding box center [435, 265] width 238 height 15
